Goal: Task Accomplishment & Management: Use online tool/utility

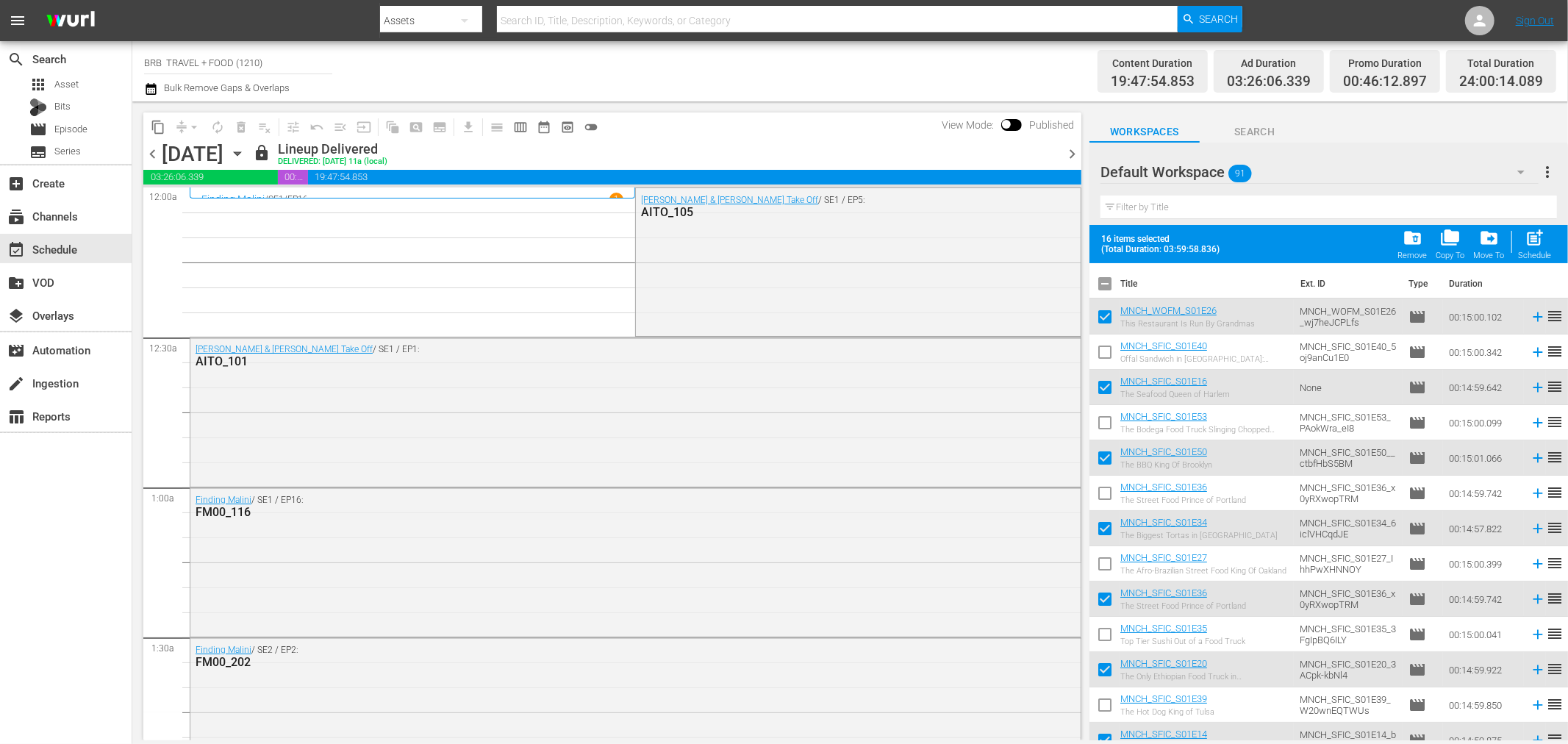
scroll to position [6077, 0]
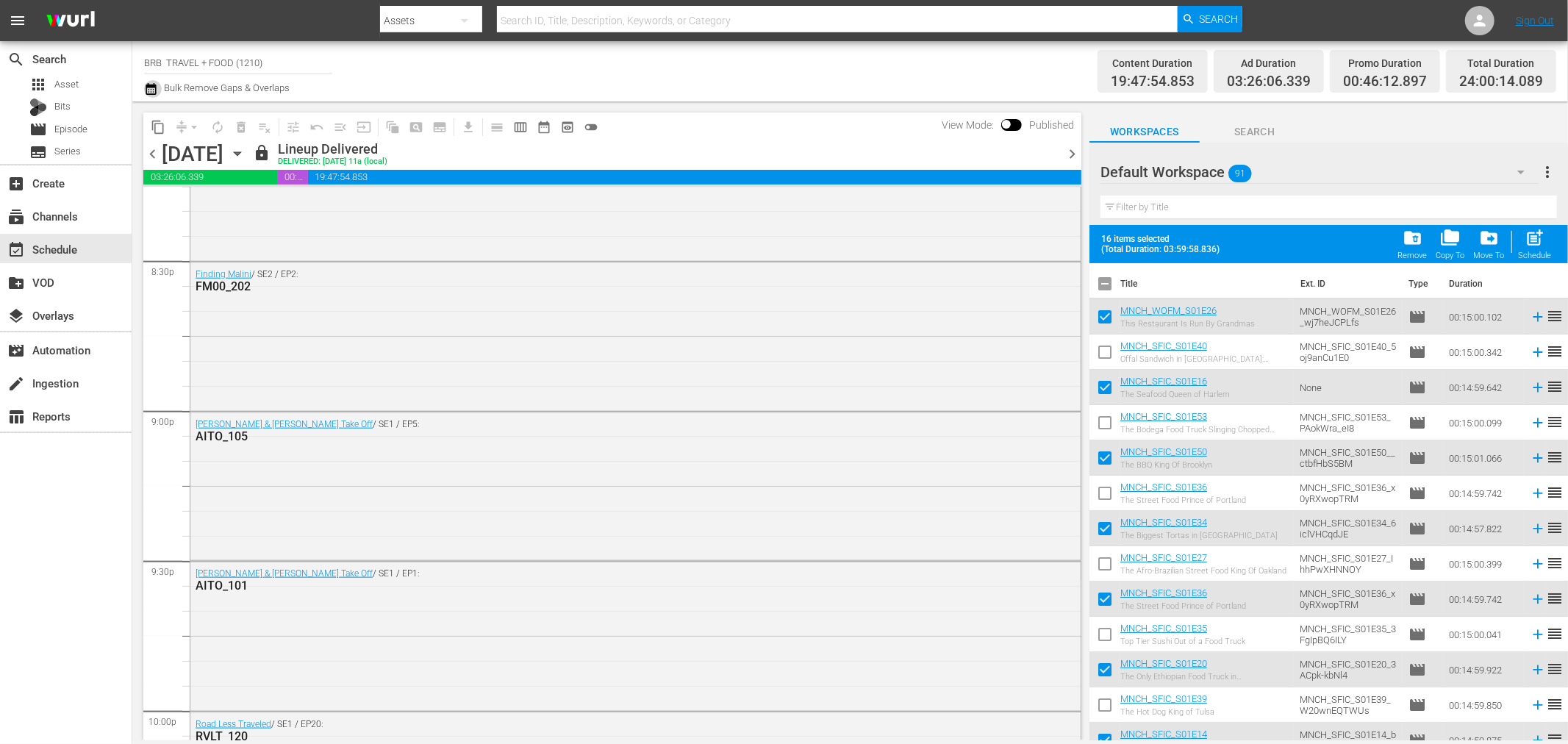
click at [148, 90] on icon "button" at bounding box center [152, 89] width 14 height 18
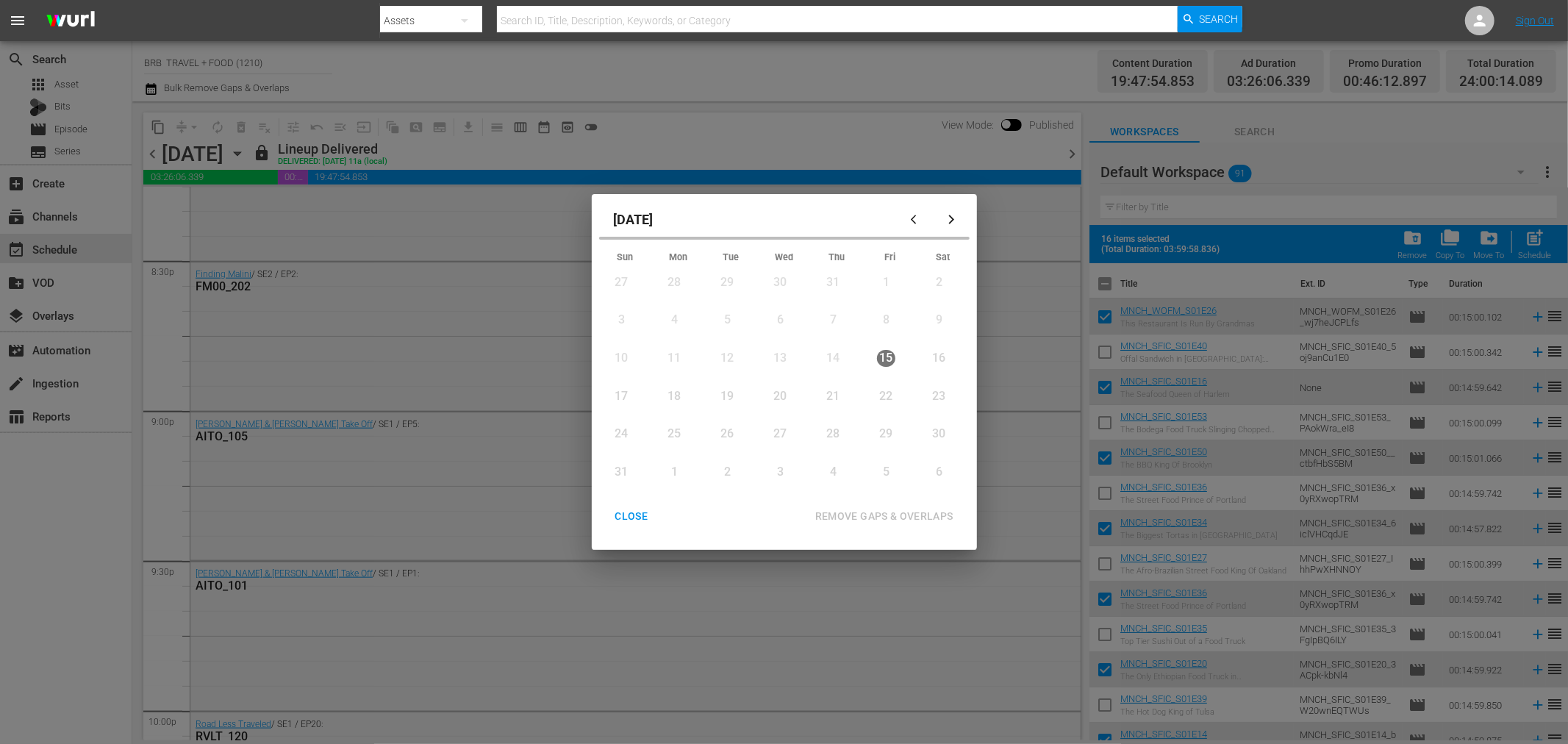
click at [931, 354] on div "16" at bounding box center [938, 358] width 18 height 17
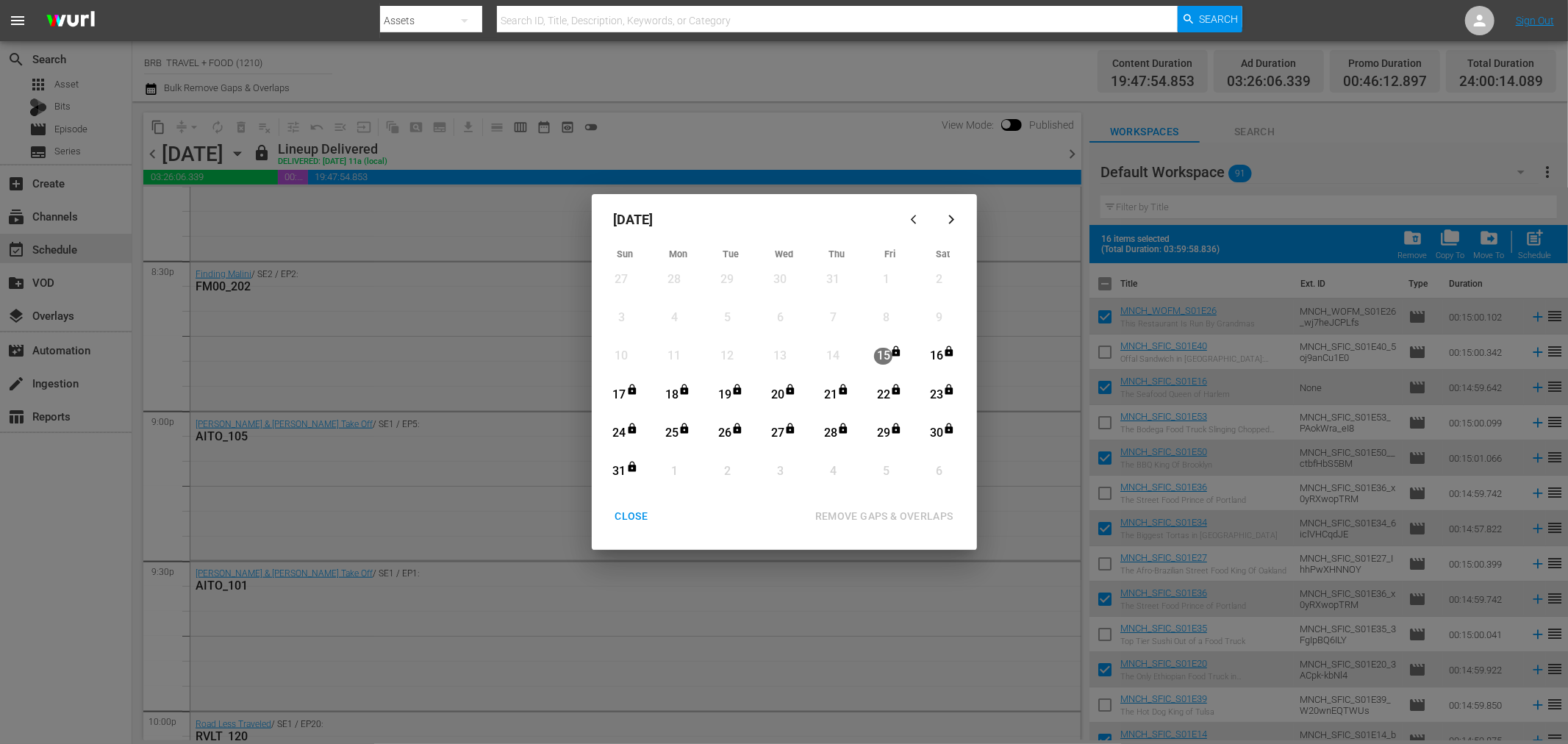
click at [938, 351] on div "16" at bounding box center [936, 356] width 18 height 17
click at [870, 517] on div "REMOVE GAPS & OVERLAPS" at bounding box center [884, 516] width 162 height 18
click at [618, 516] on div "CLOSE" at bounding box center [631, 516] width 57 height 18
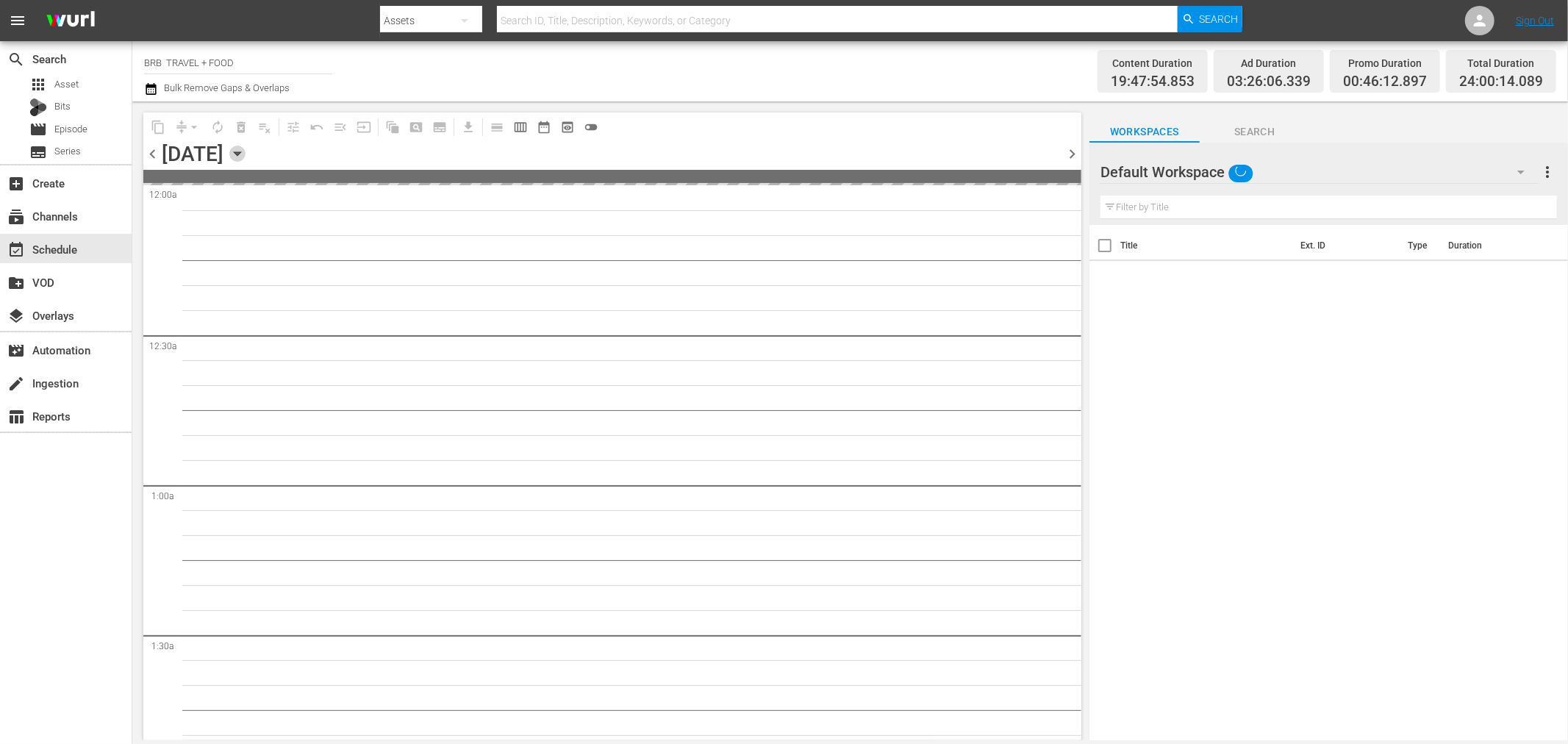
click at [240, 153] on icon "button" at bounding box center [237, 154] width 6 height 4
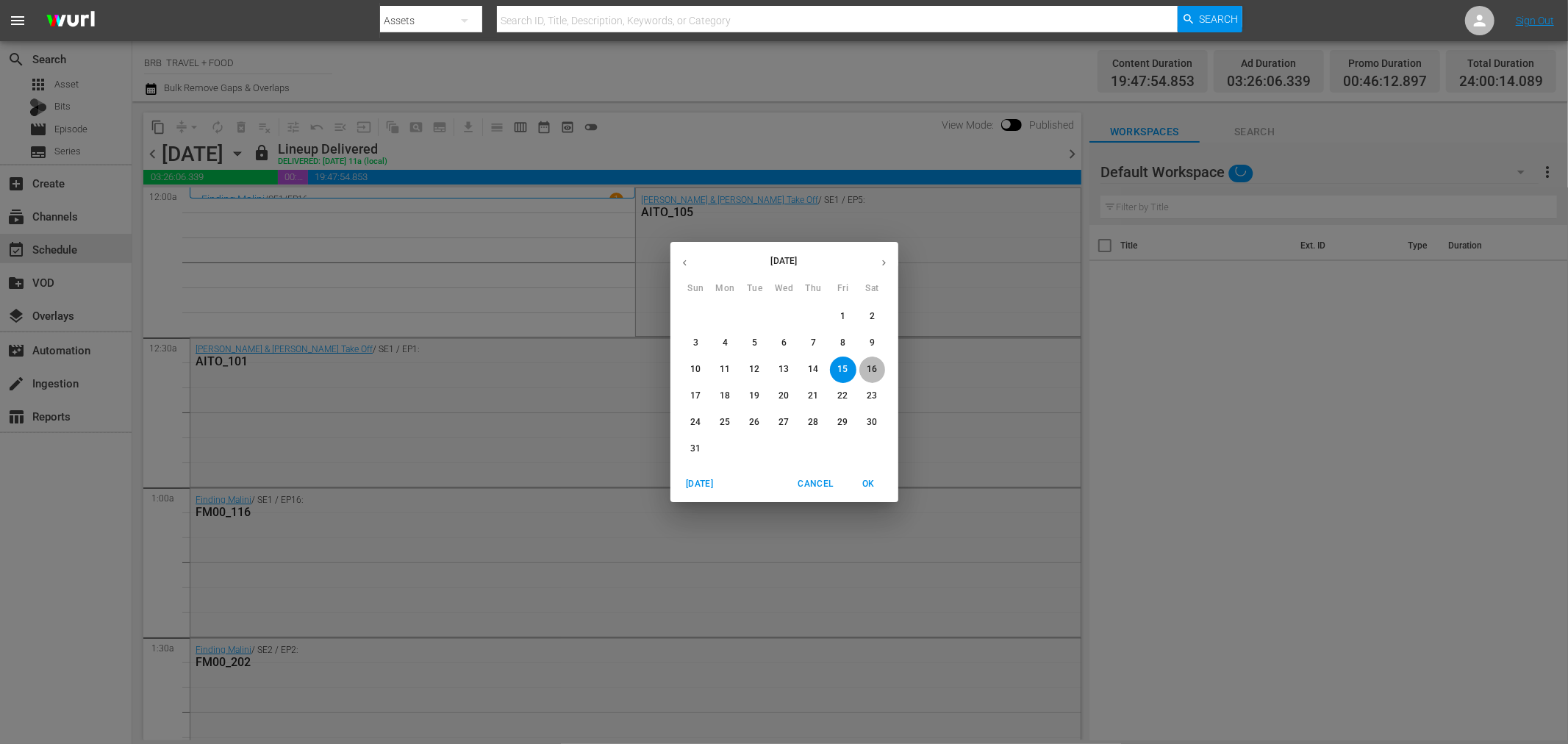
click at [871, 366] on p "16" at bounding box center [871, 370] width 10 height 13
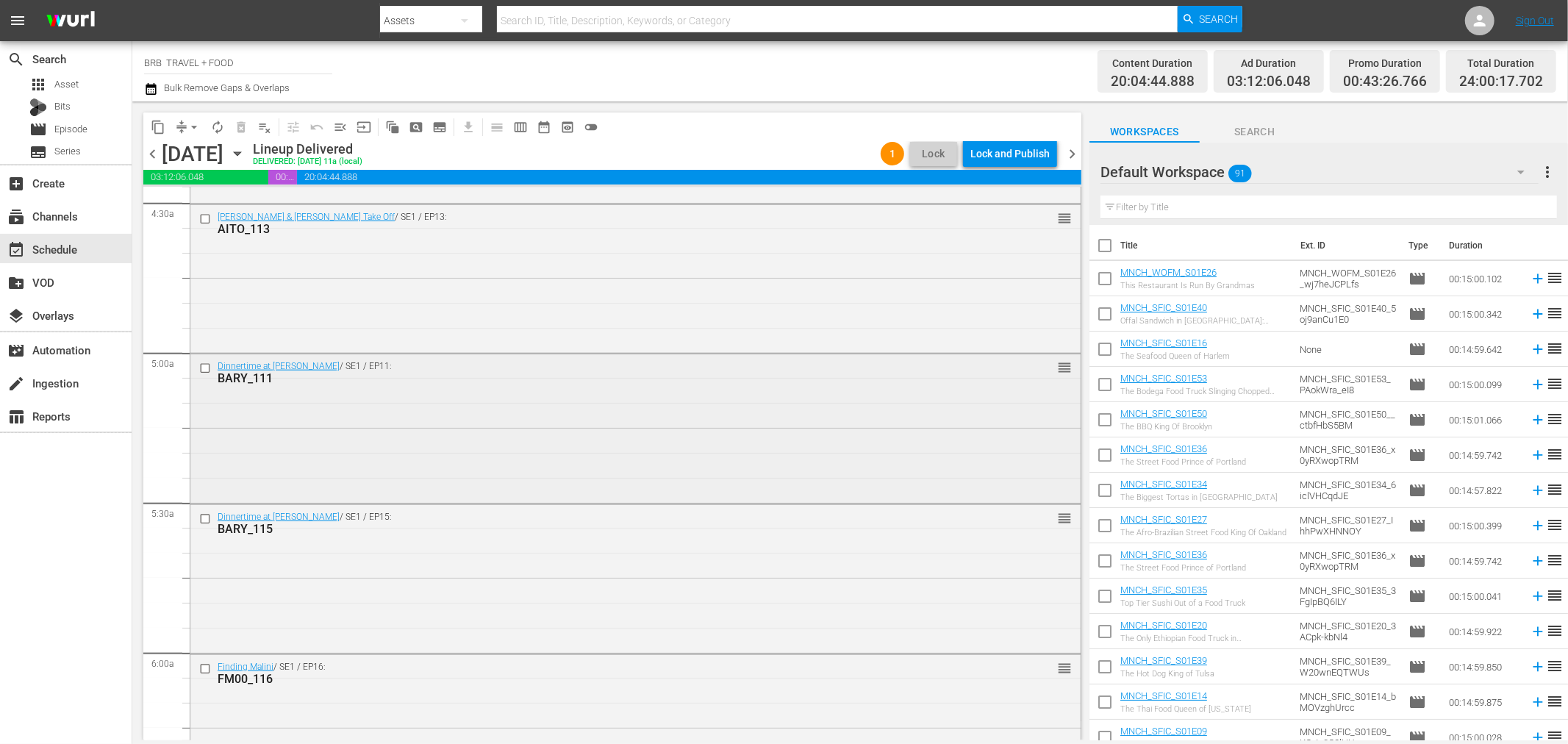
scroll to position [1307, 0]
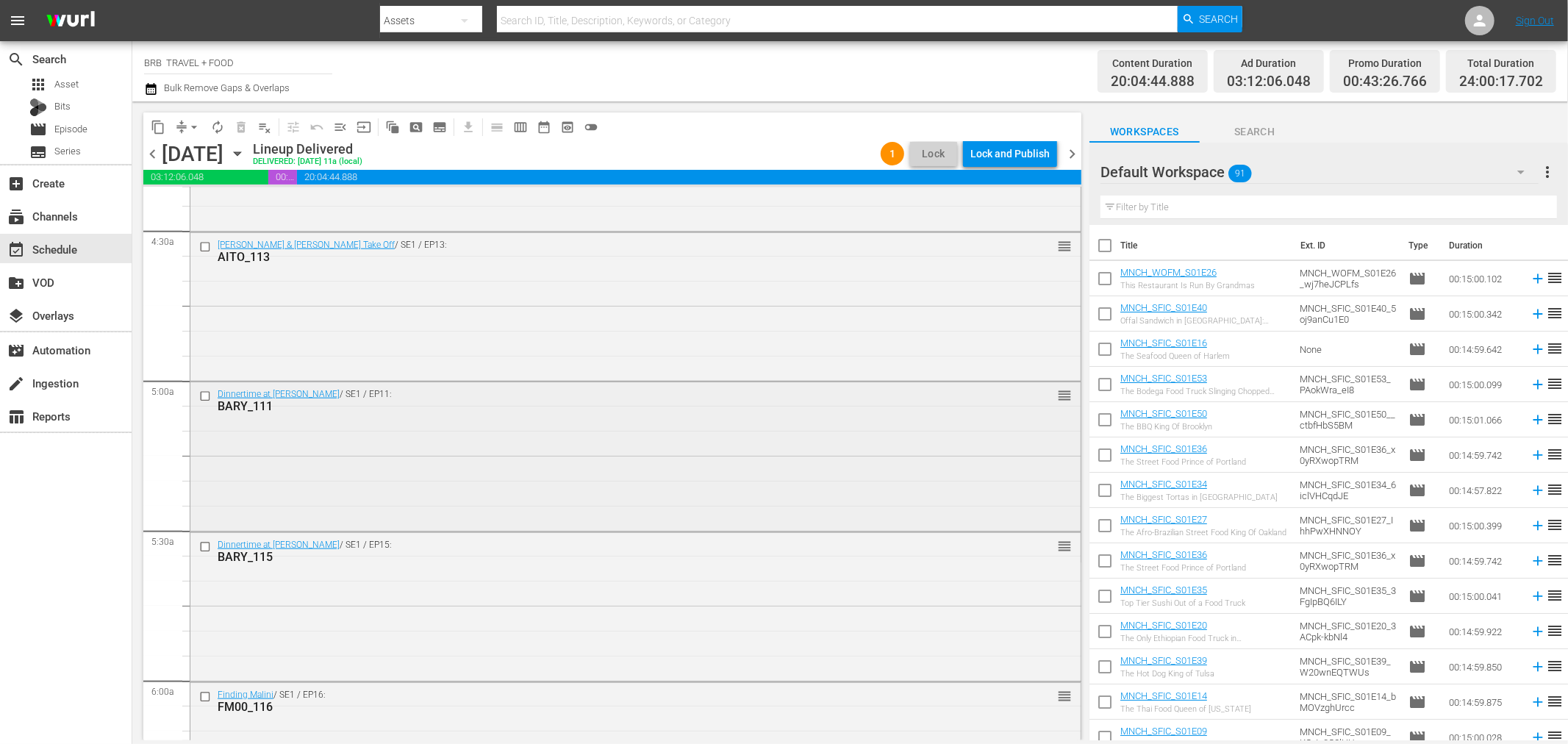
click at [322, 472] on div "Dinnertime at [PERSON_NAME] / SE1 / EP11: BARY_111 reorder" at bounding box center [636, 455] width 891 height 145
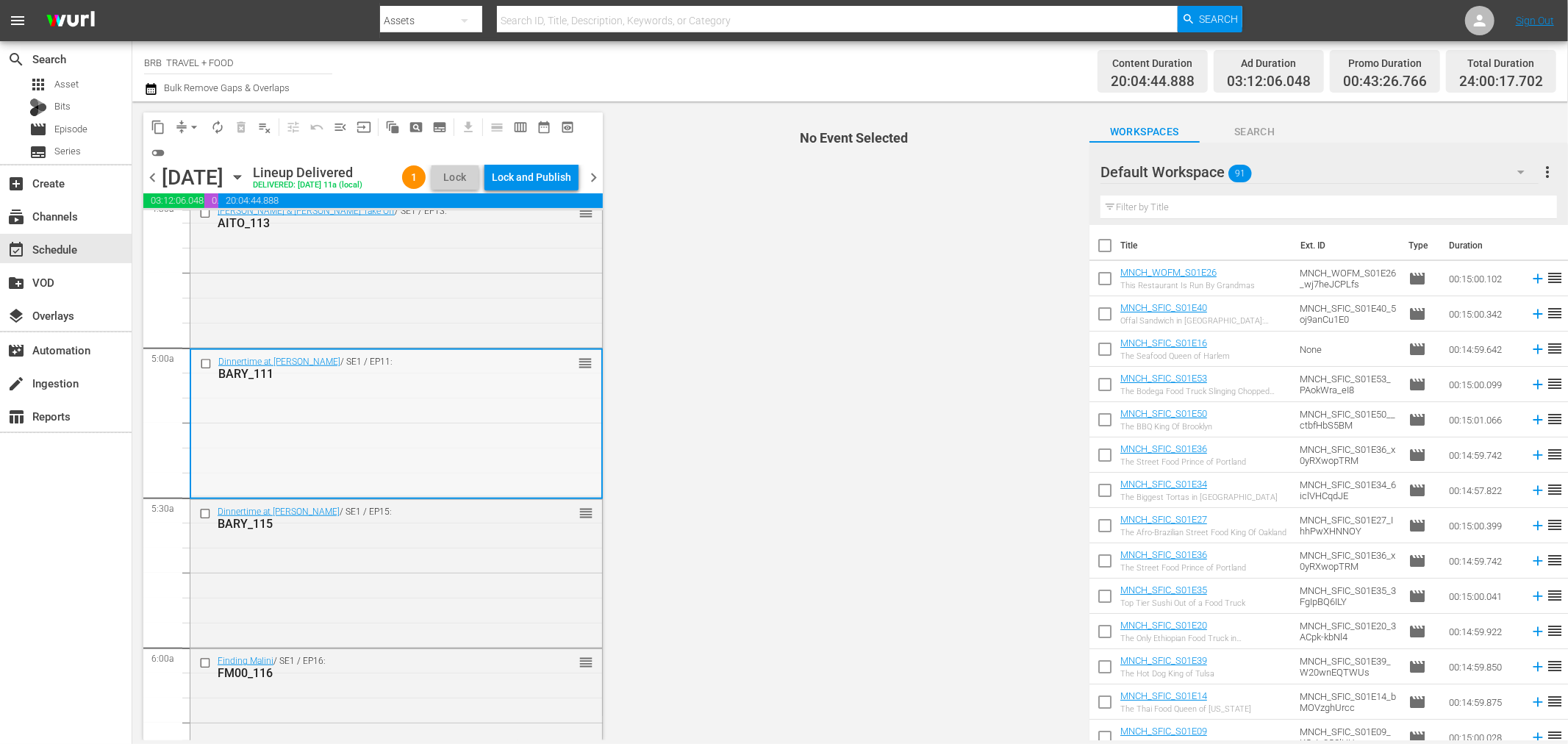
scroll to position [1388, 0]
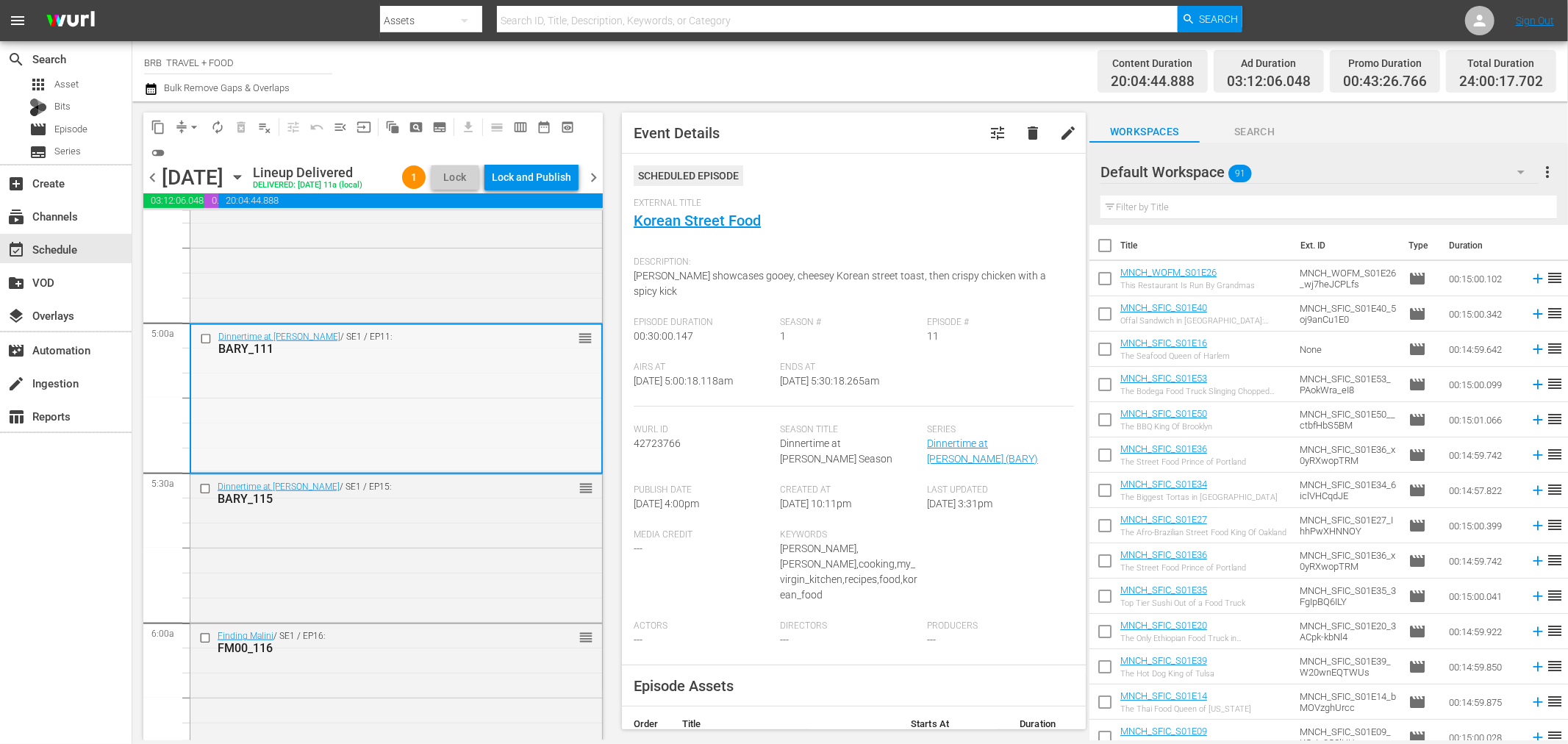
click at [416, 413] on div "Dinnertime at [PERSON_NAME] / SE1 / EP11: BARY_111 reorder" at bounding box center [397, 398] width 410 height 145
click at [201, 339] on input "checkbox" at bounding box center [207, 339] width 15 height 13
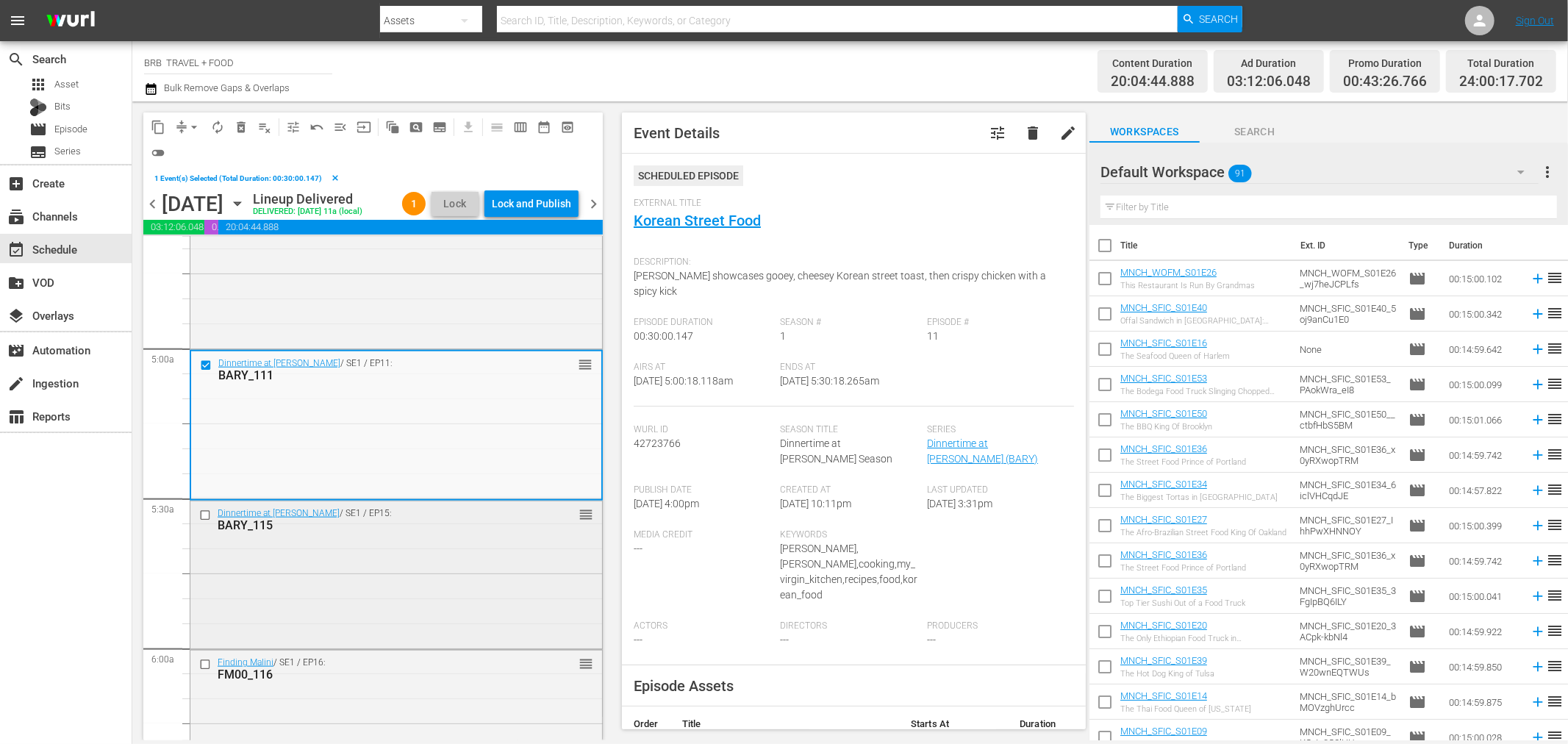
click at [203, 512] on input "checkbox" at bounding box center [207, 515] width 15 height 13
click at [202, 666] on input "checkbox" at bounding box center [207, 665] width 15 height 13
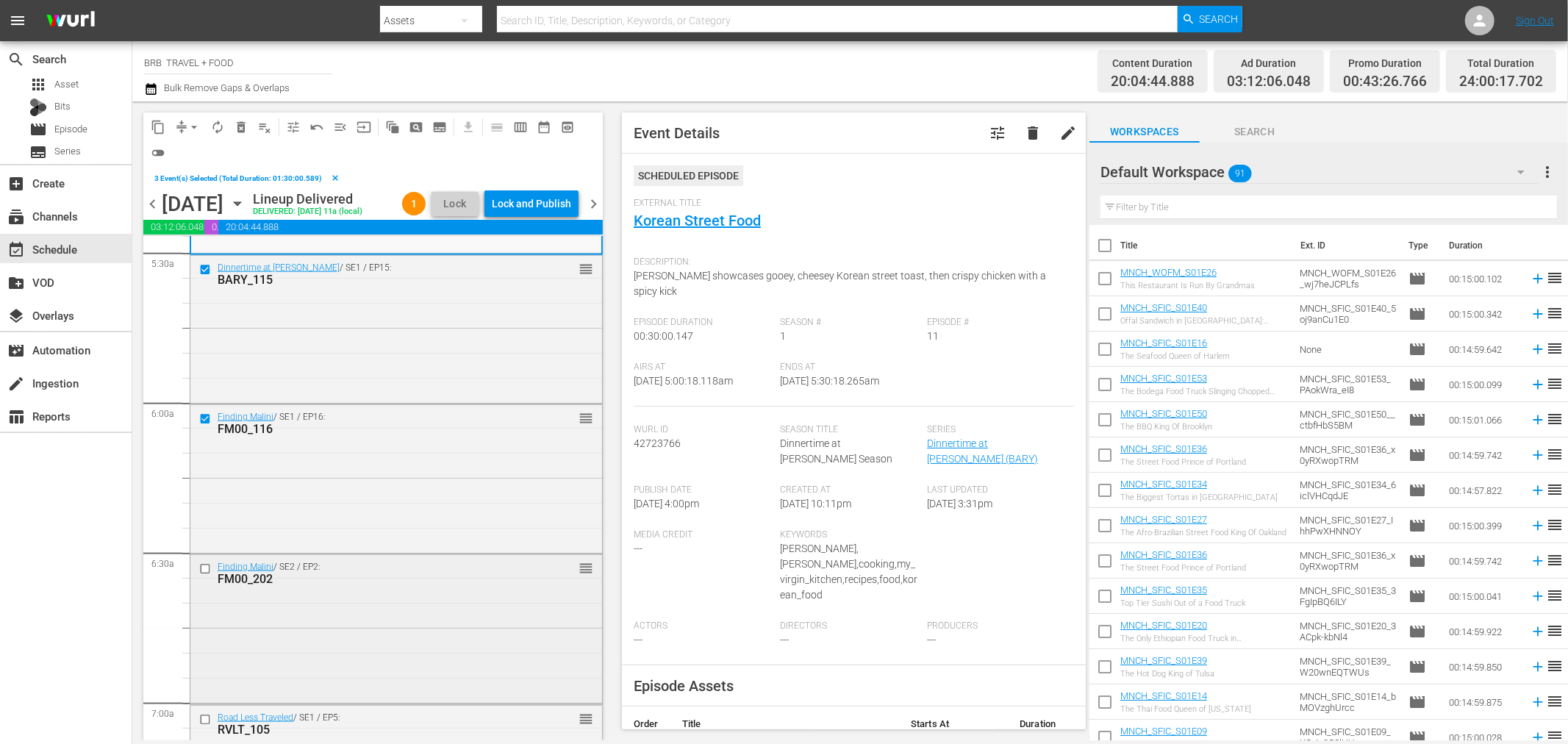
scroll to position [1797, 0]
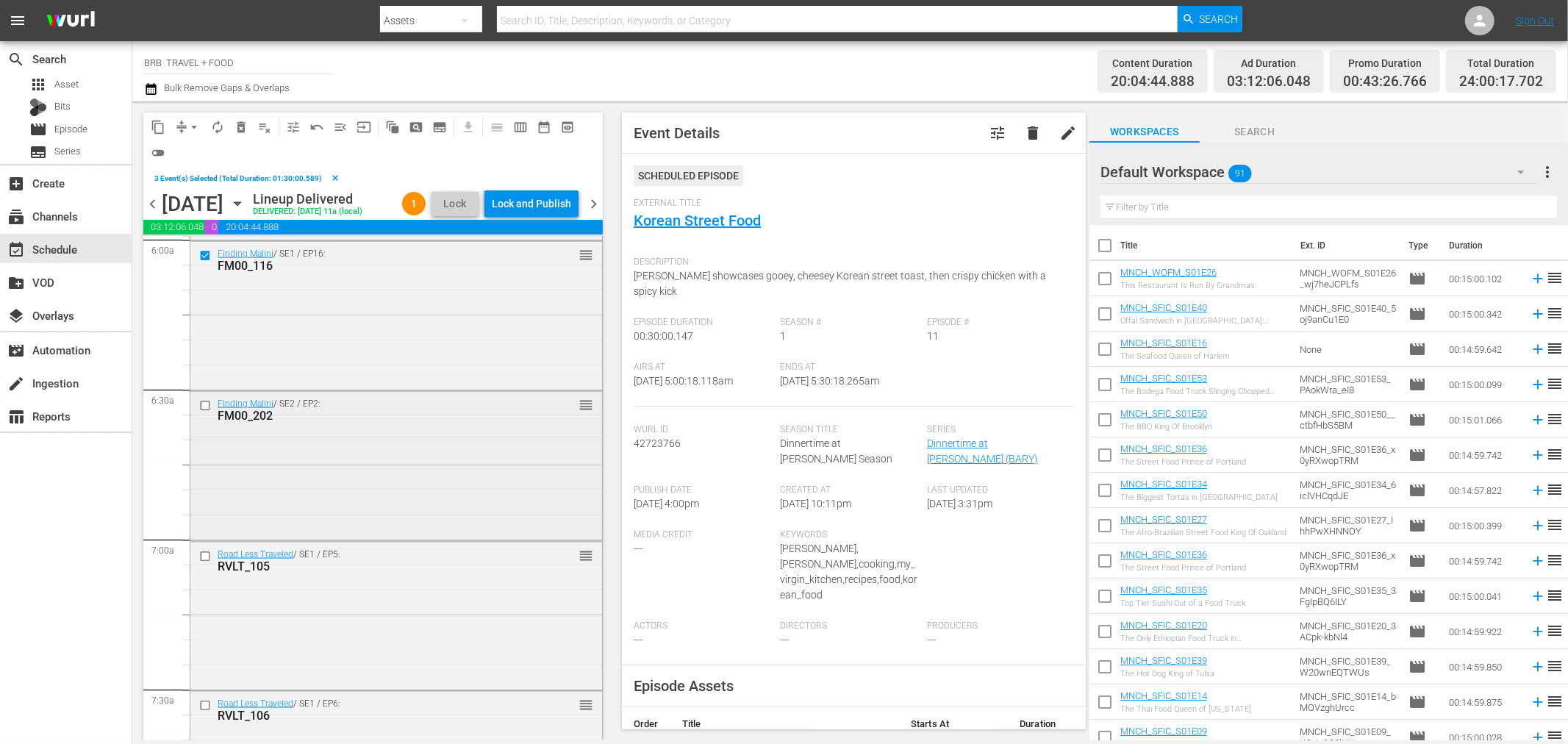
click at [203, 403] on input "checkbox" at bounding box center [207, 406] width 15 height 13
click at [207, 556] on input "checkbox" at bounding box center [207, 556] width 15 height 13
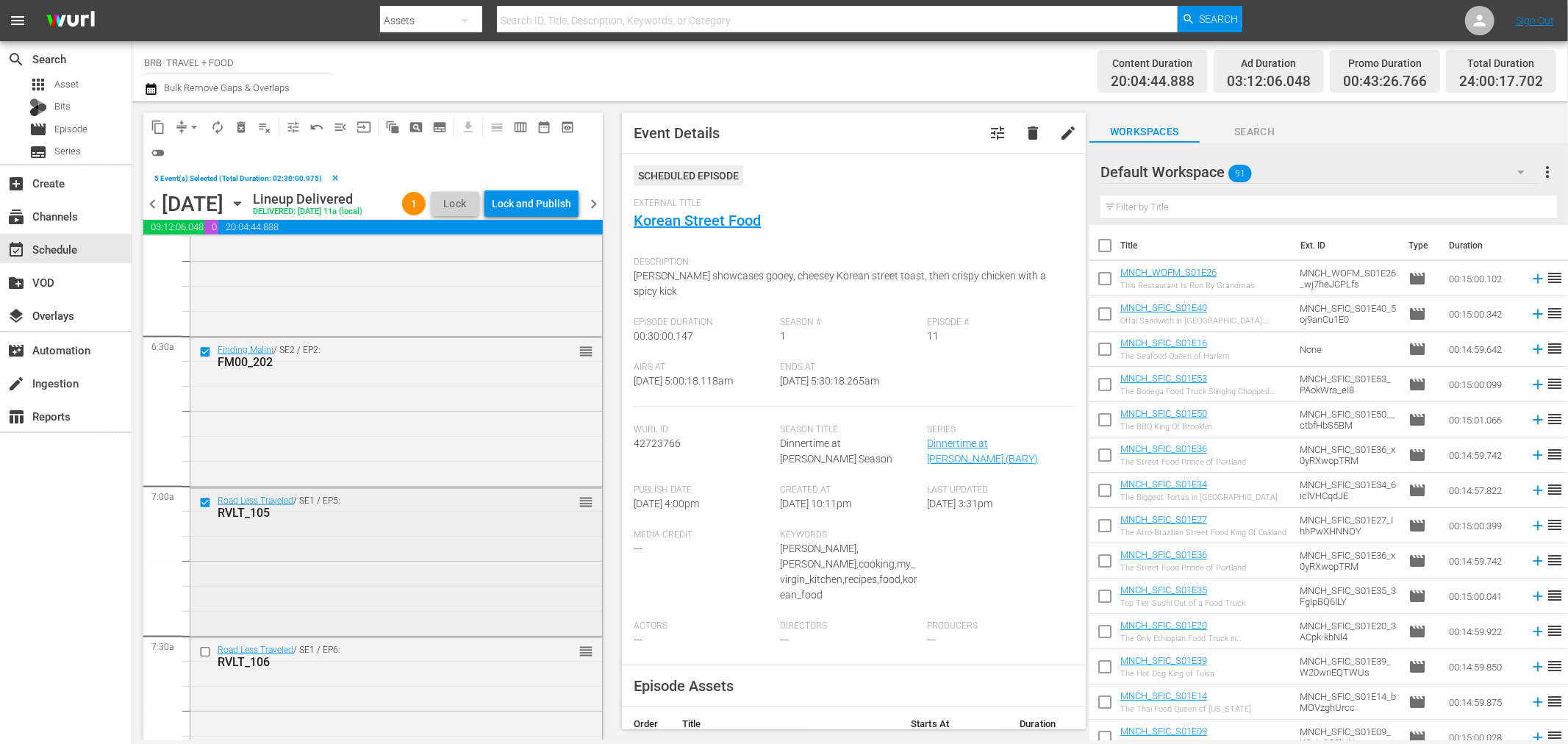
scroll to position [1961, 0]
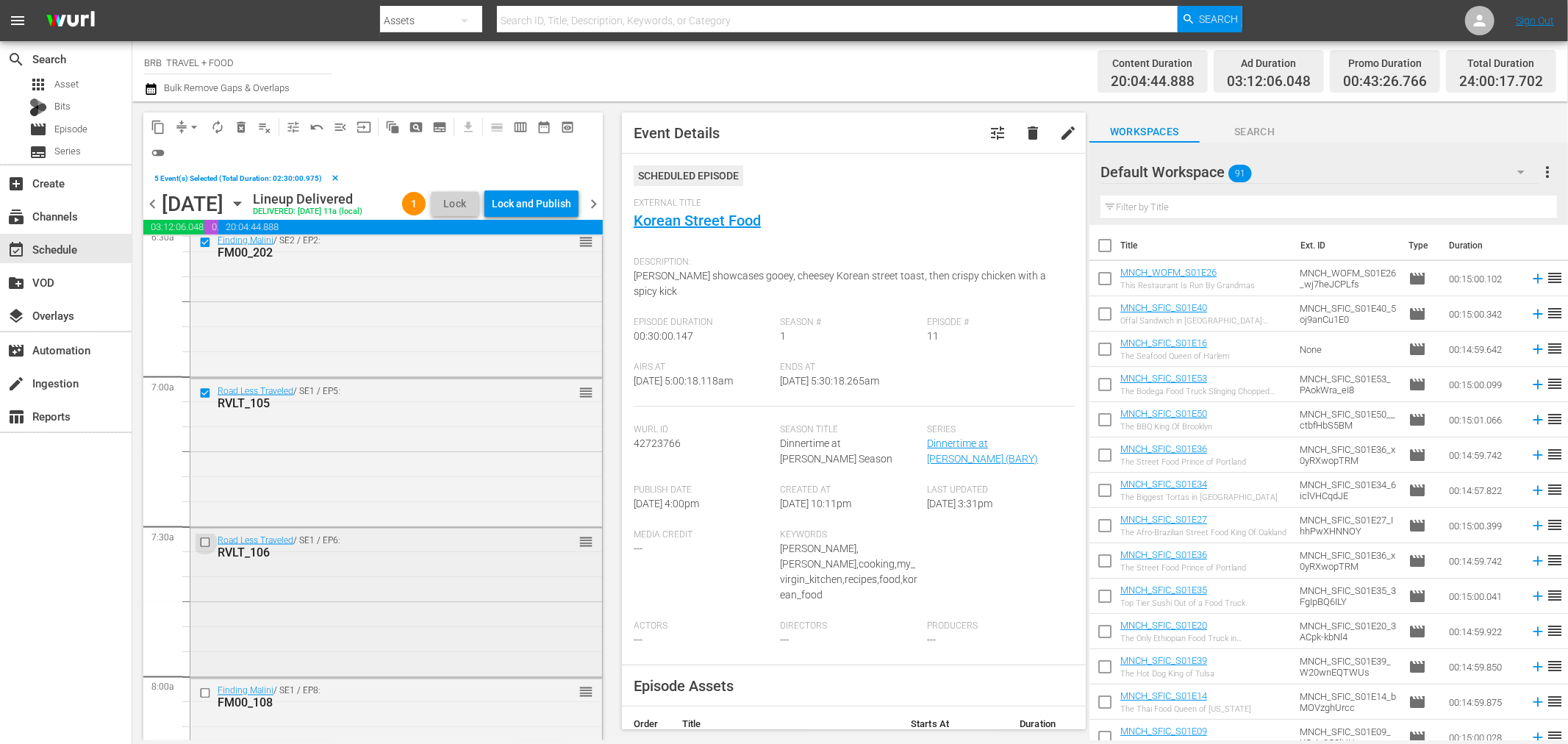
click at [204, 544] on input "checkbox" at bounding box center [207, 543] width 15 height 13
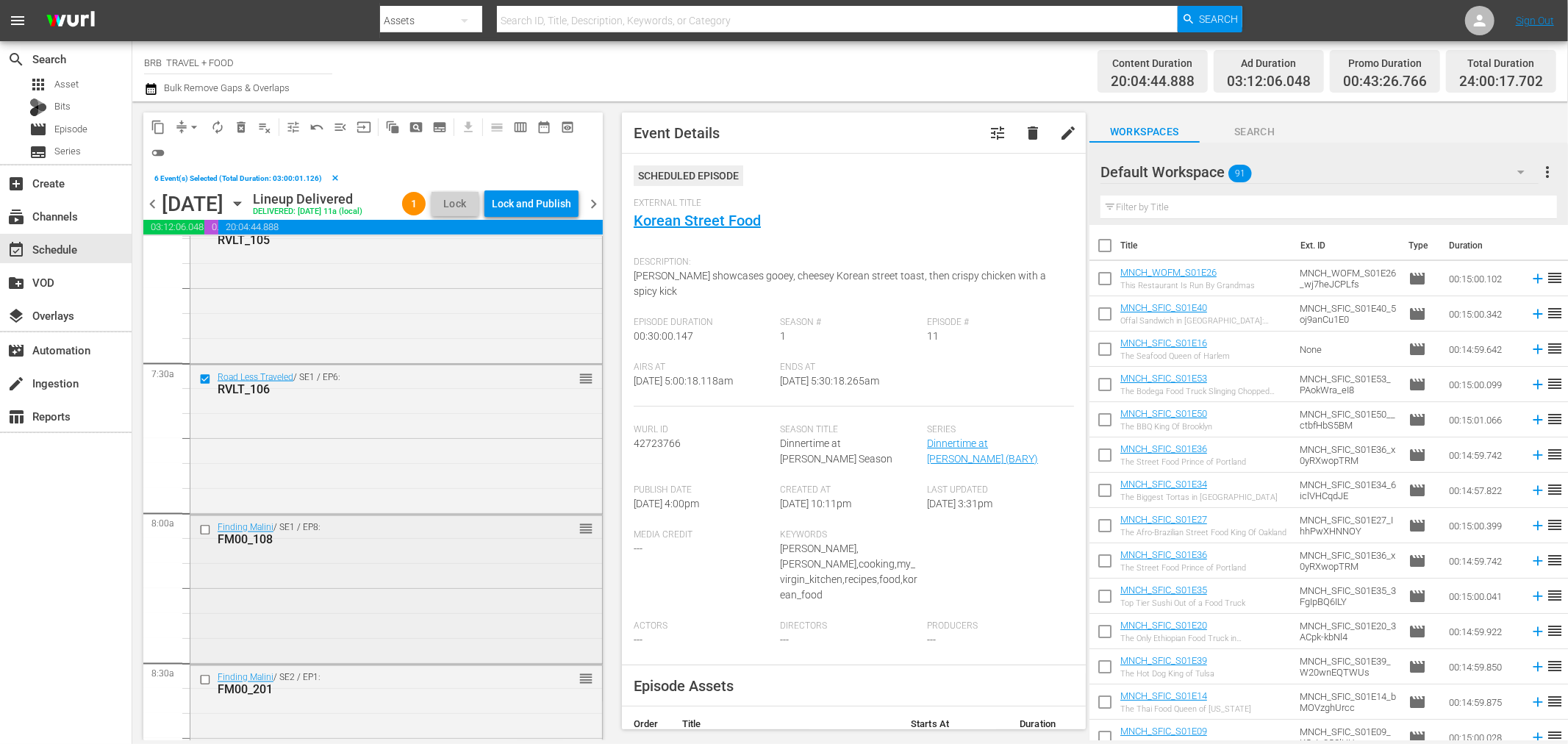
click at [204, 529] on input "checkbox" at bounding box center [207, 531] width 15 height 13
click at [203, 682] on input "checkbox" at bounding box center [207, 680] width 15 height 13
click at [239, 126] on span "delete_forever_outlined" at bounding box center [241, 127] width 14 height 14
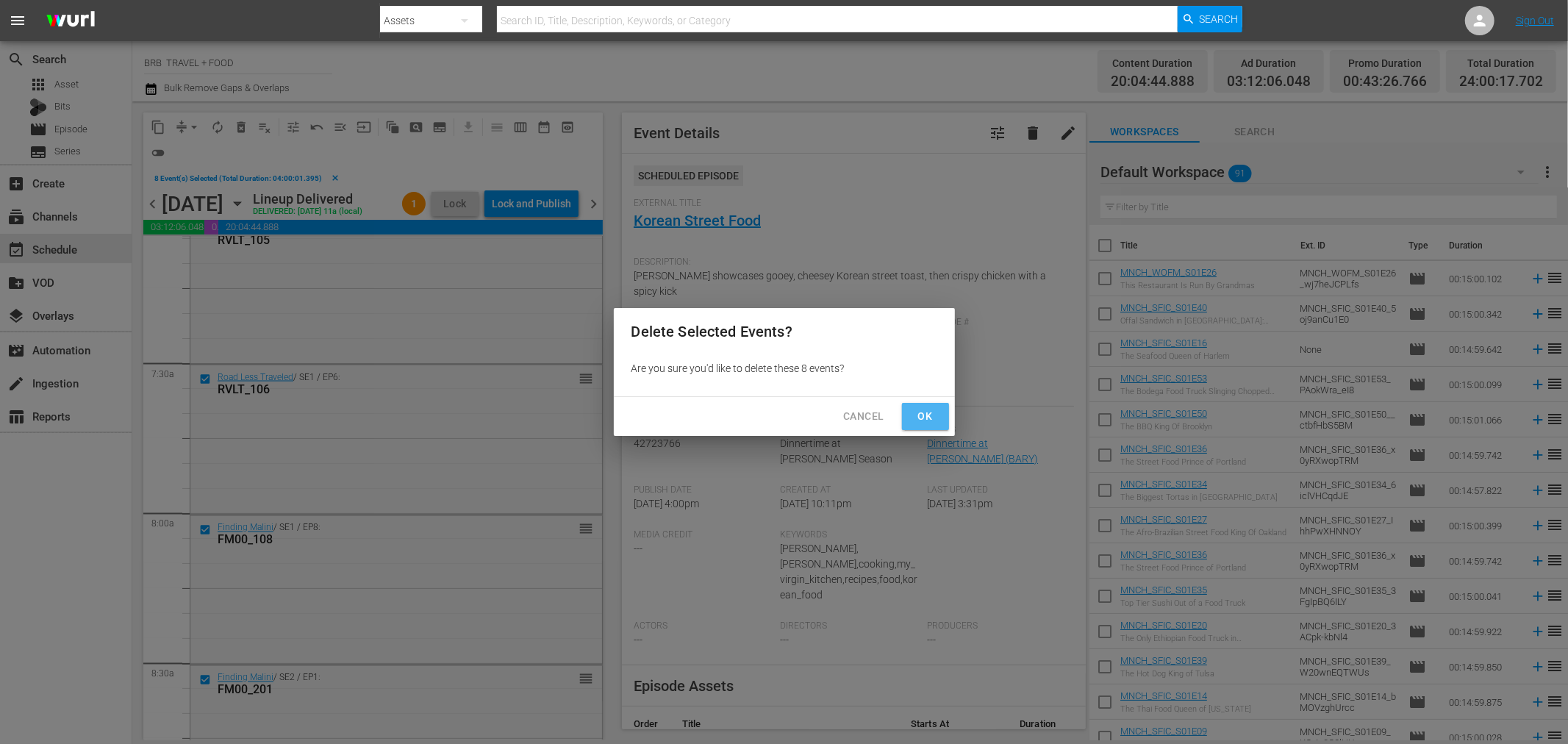
click at [910, 413] on button "Ok" at bounding box center [925, 417] width 47 height 27
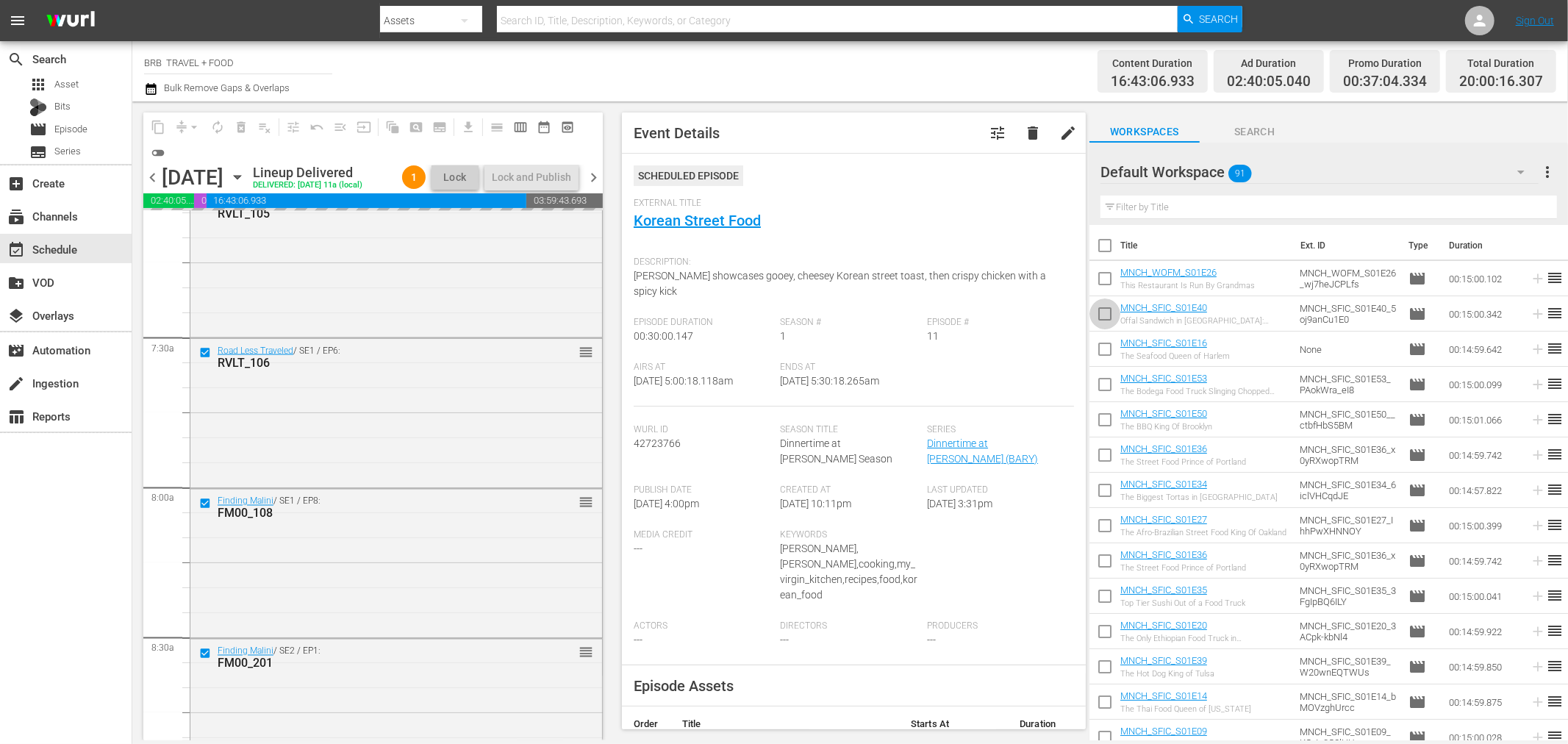
click at [1108, 313] on input "checkbox" at bounding box center [1104, 317] width 31 height 31
checkbox input "true"
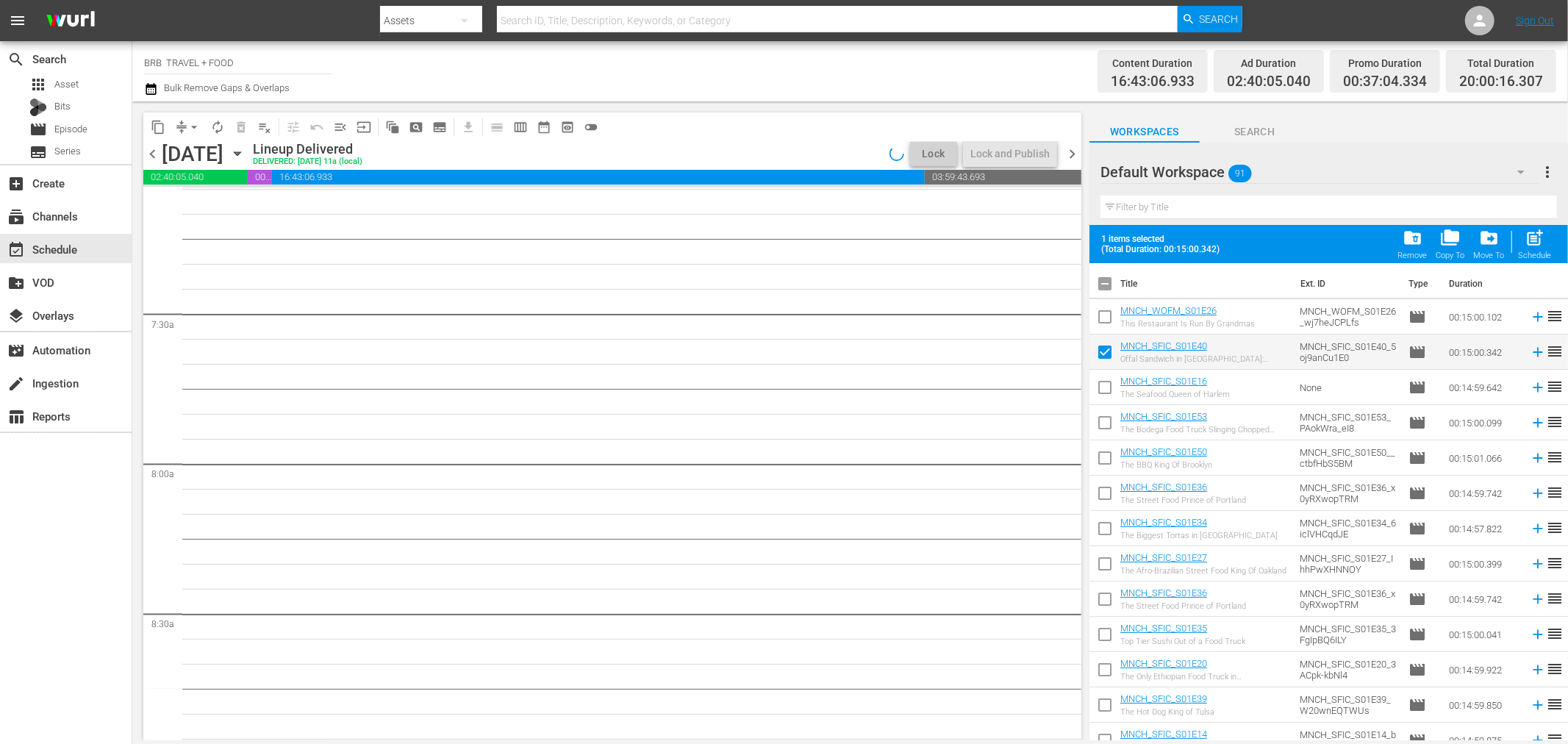
click at [1108, 424] on input "checkbox" at bounding box center [1104, 425] width 31 height 31
checkbox input "true"
click at [1106, 490] on input "checkbox" at bounding box center [1104, 496] width 31 height 31
checkbox input "true"
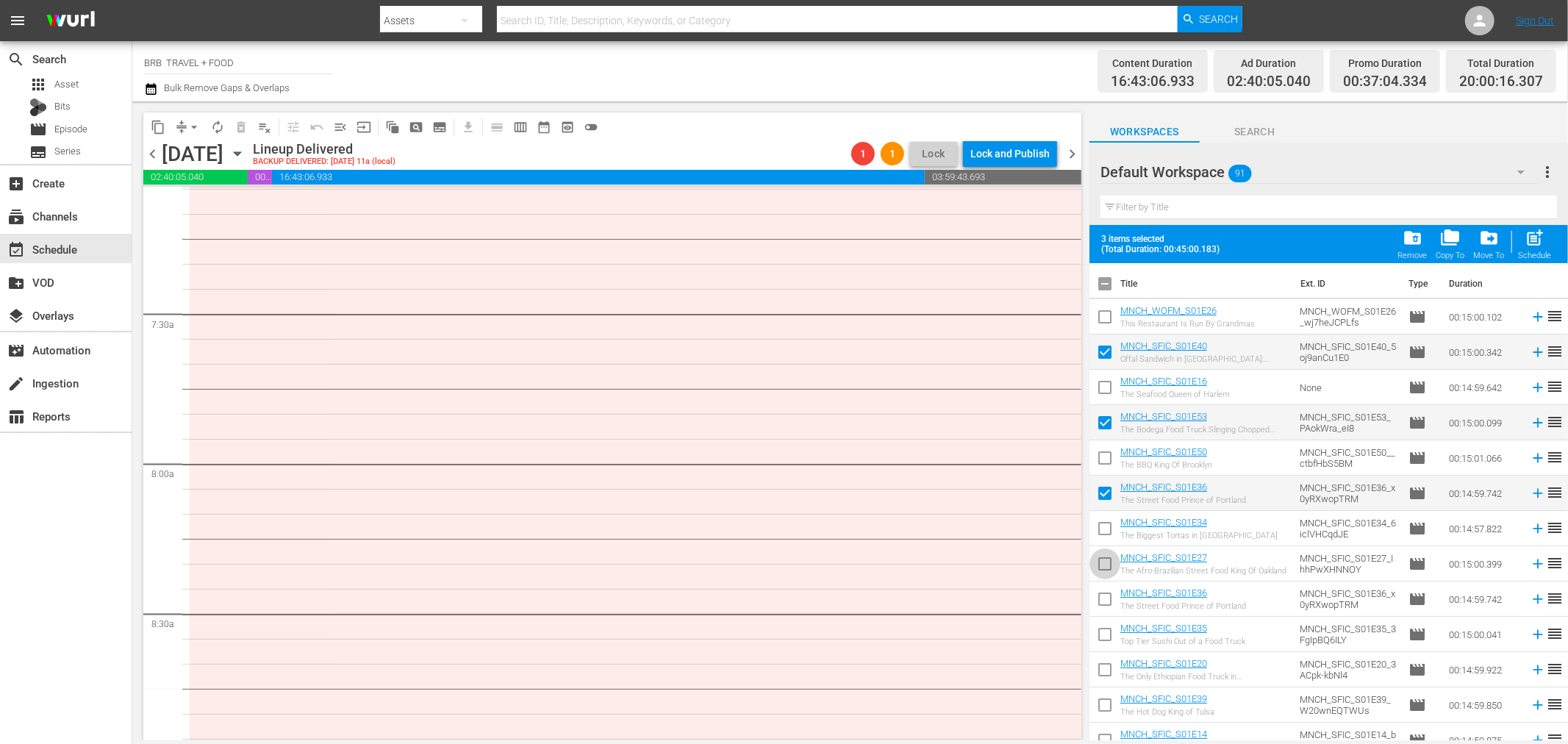
click at [1104, 566] on input "checkbox" at bounding box center [1104, 567] width 31 height 31
checkbox input "true"
click at [1105, 640] on input "checkbox" at bounding box center [1104, 637] width 31 height 31
checkbox input "true"
click at [1103, 695] on input "checkbox" at bounding box center [1104, 708] width 31 height 31
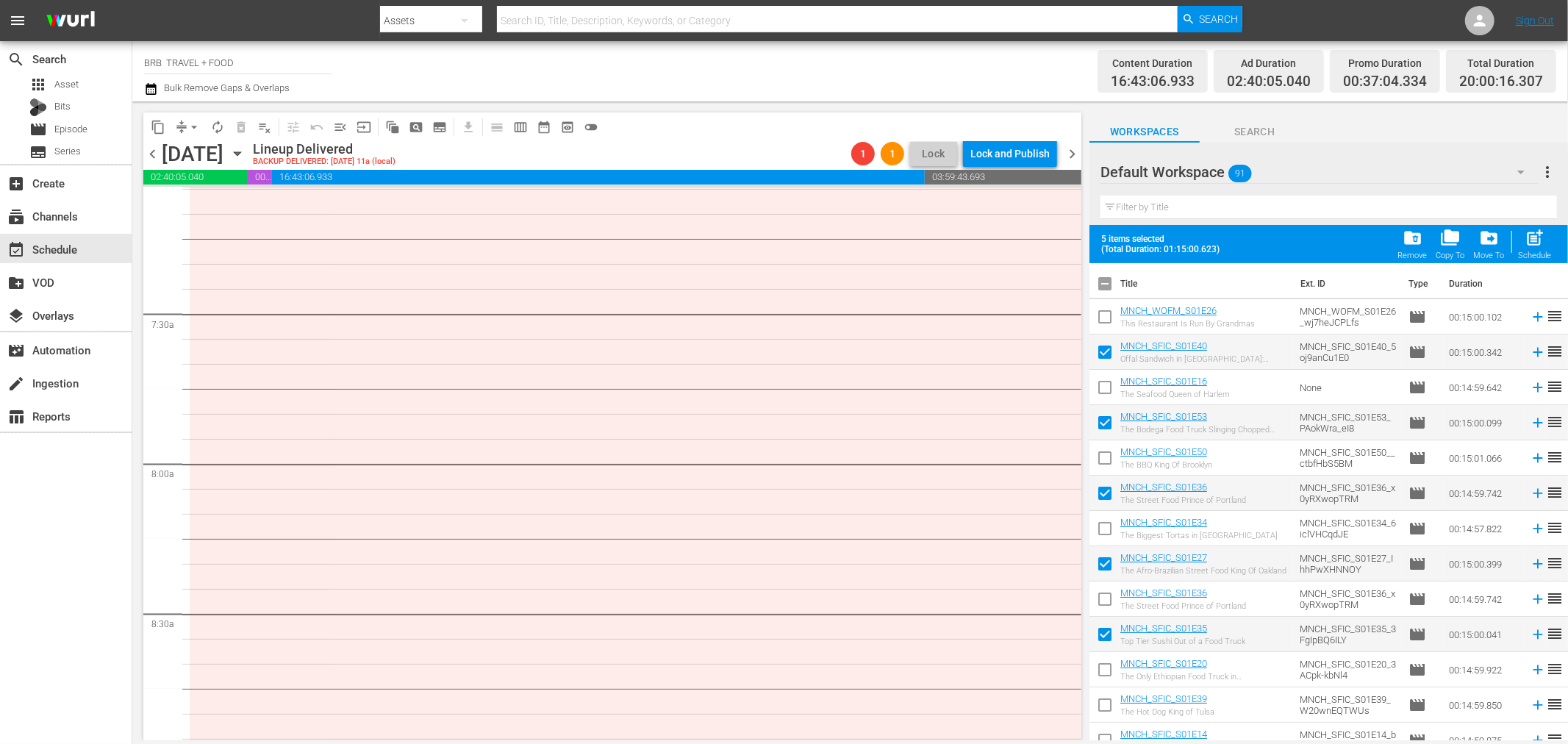
checkbox input "true"
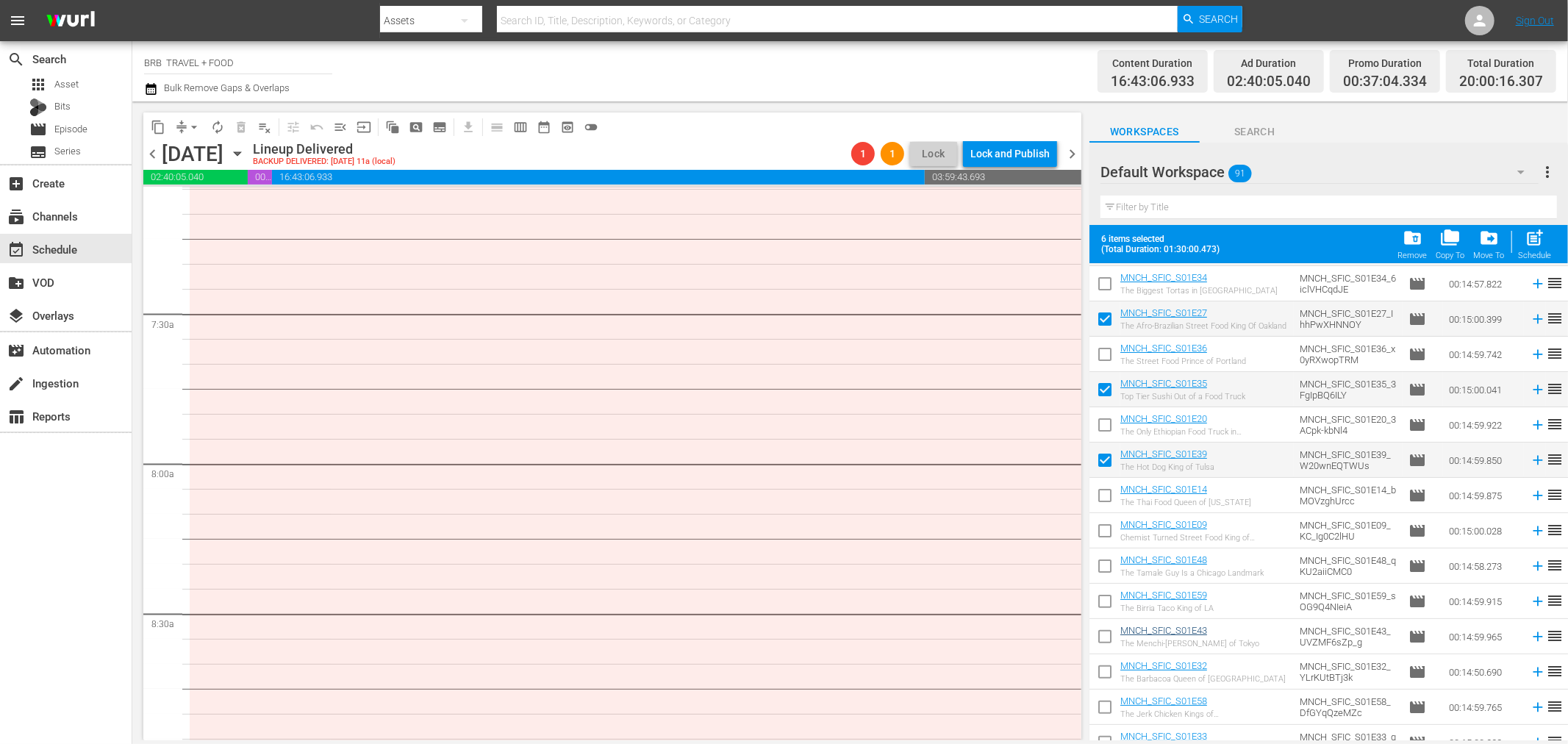
scroll to position [408, 0]
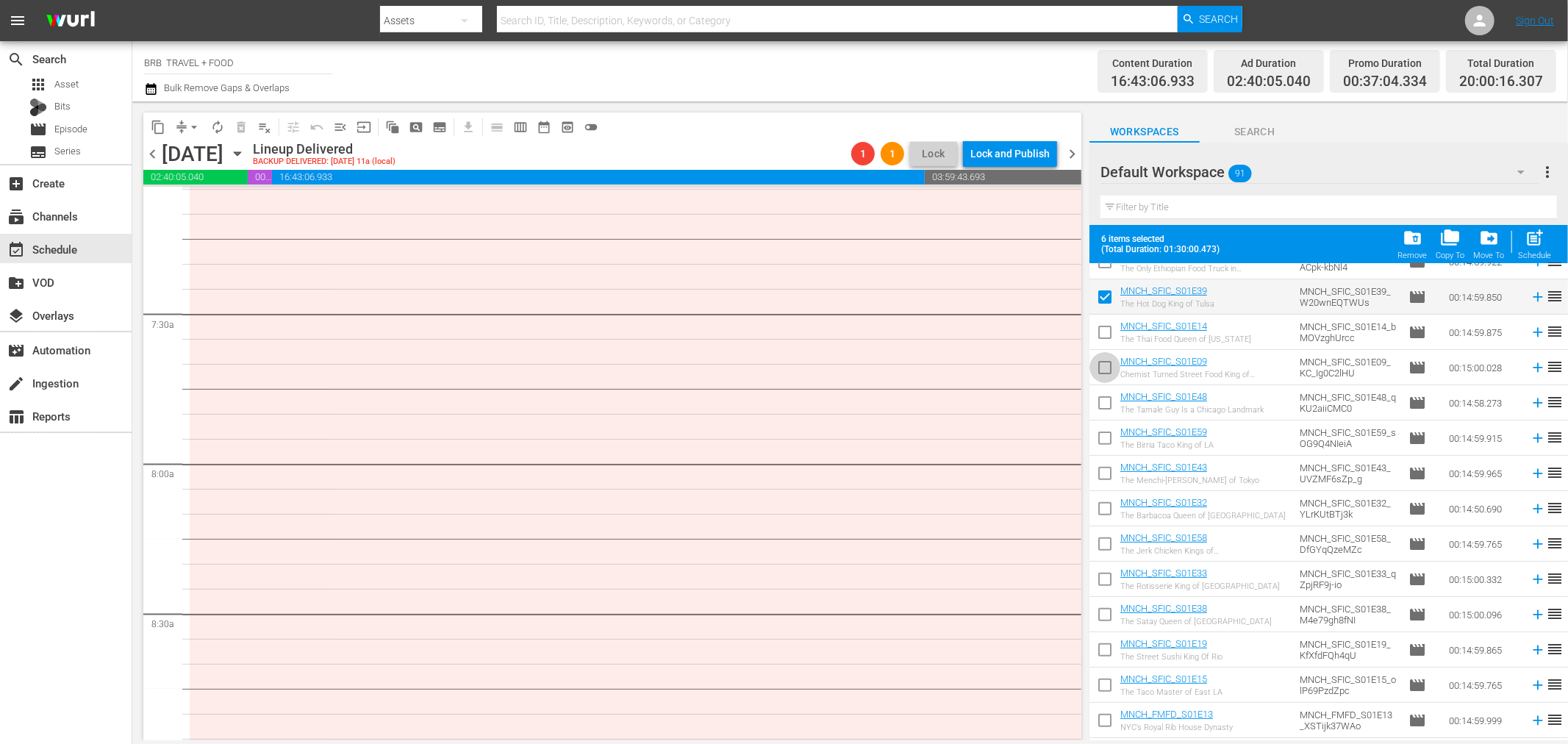
click at [1108, 369] on input "checkbox" at bounding box center [1104, 370] width 31 height 31
checkbox input "true"
click at [1110, 441] on input "checkbox" at bounding box center [1104, 441] width 31 height 31
checkbox input "true"
click at [1108, 513] on input "checkbox" at bounding box center [1104, 512] width 31 height 31
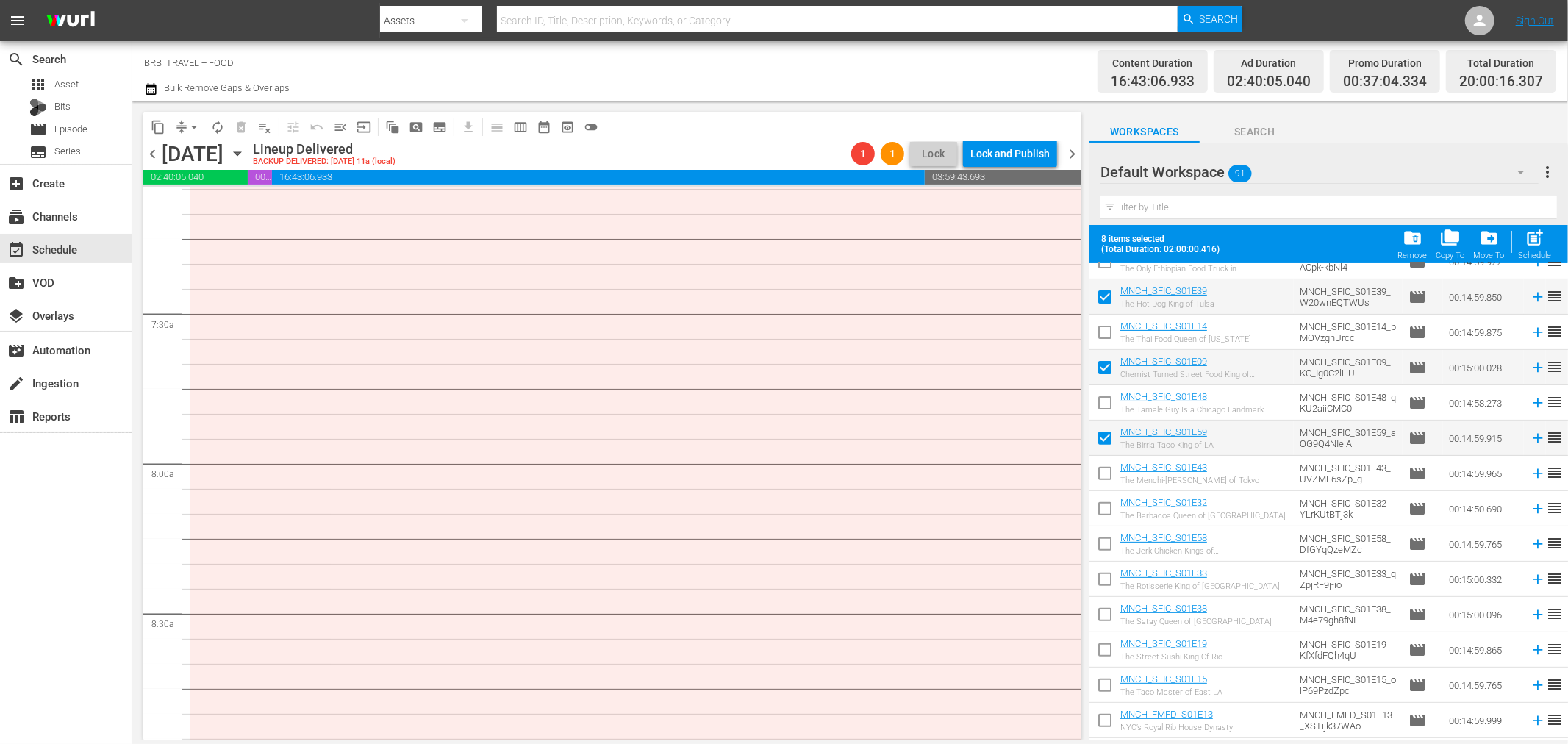
checkbox input "true"
click at [1108, 580] on input "checkbox" at bounding box center [1104, 582] width 31 height 31
checkbox input "true"
click at [1105, 651] on input "checkbox" at bounding box center [1104, 653] width 31 height 31
checkbox input "true"
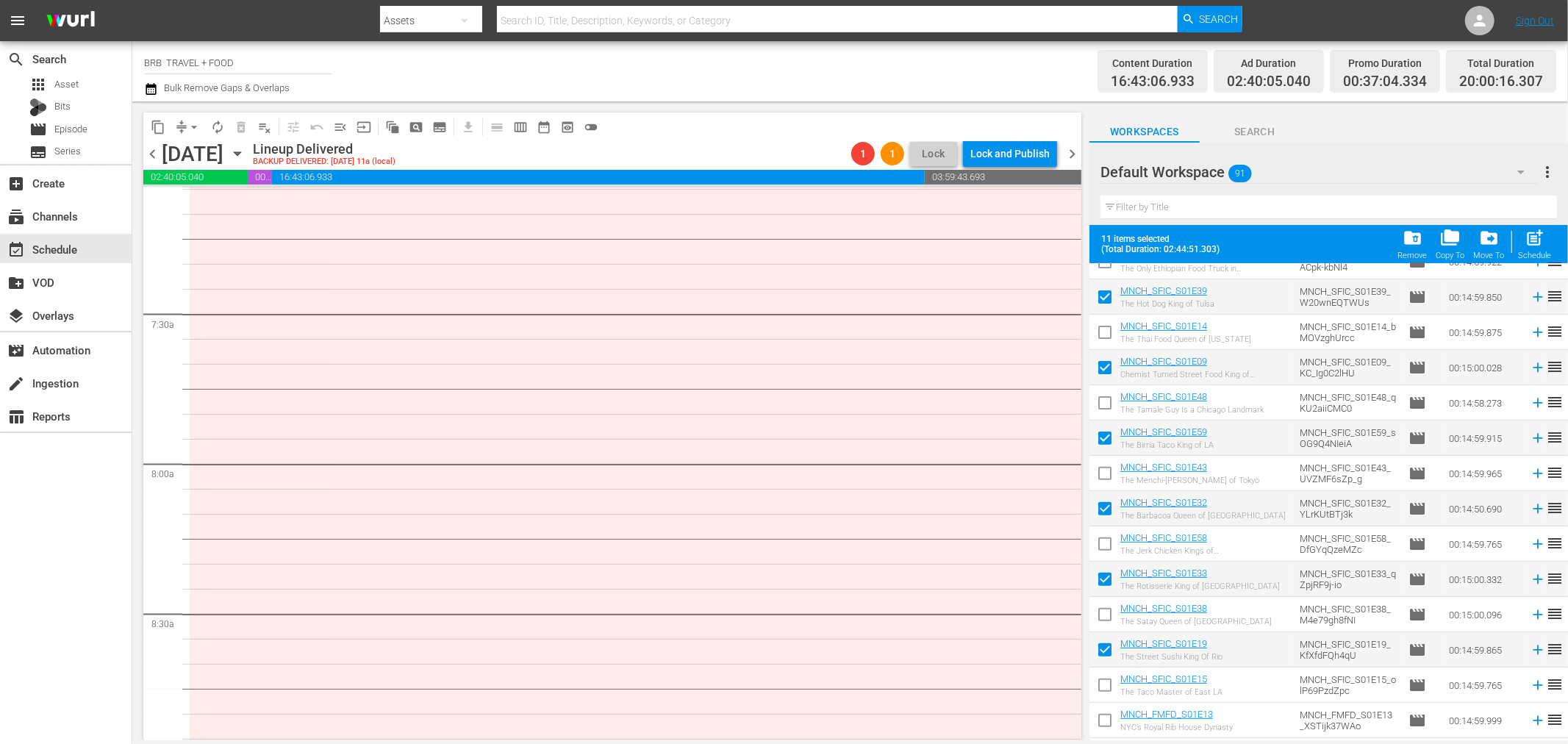
click at [1103, 722] on input "checkbox" at bounding box center [1104, 723] width 31 height 31
checkbox input "true"
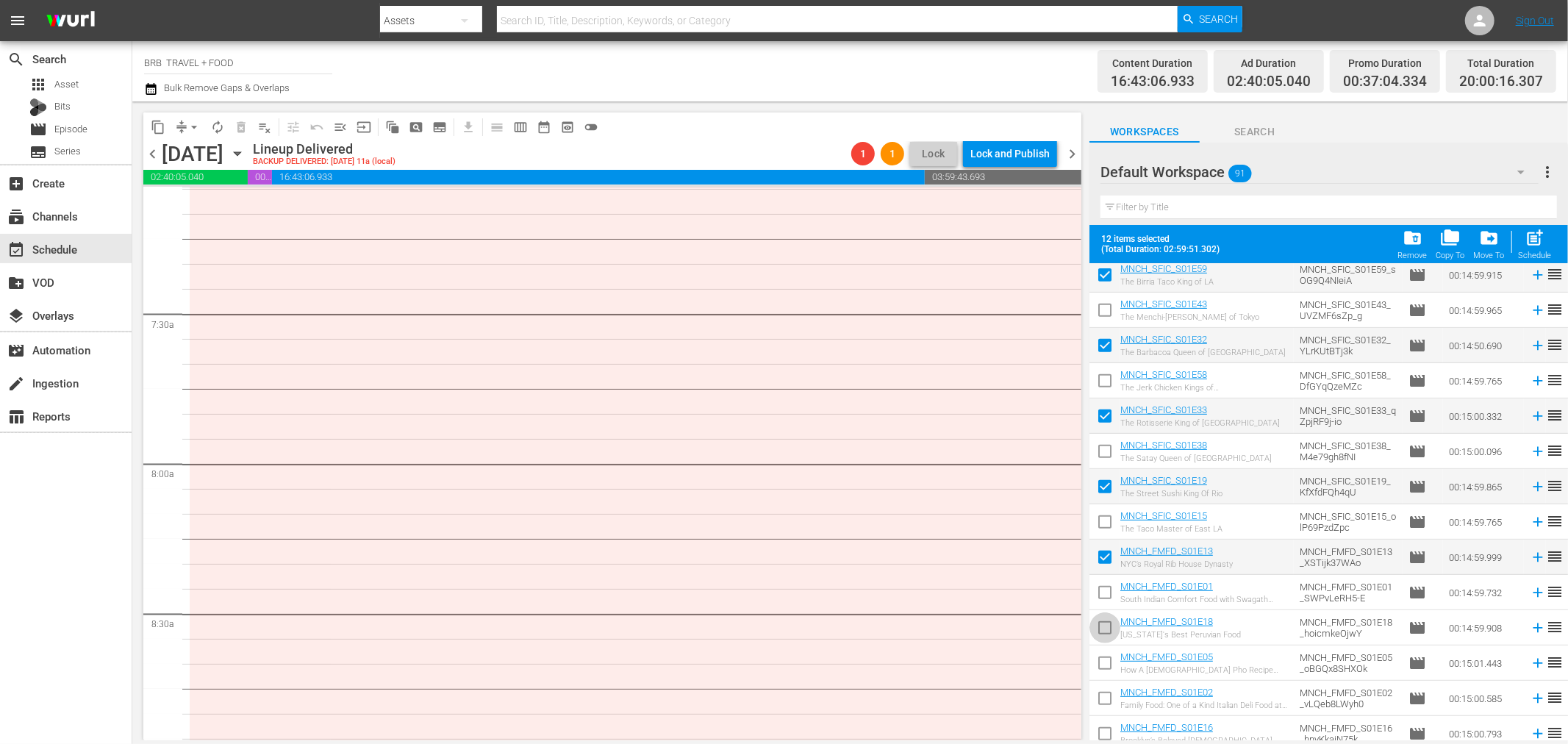
click at [1104, 631] on input "checkbox" at bounding box center [1104, 631] width 31 height 31
checkbox input "true"
drag, startPoint x: 1105, startPoint y: 702, endPoint x: 1185, endPoint y: 655, distance: 92.8
click at [1105, 701] on input "checkbox" at bounding box center [1104, 701] width 31 height 31
checkbox input "true"
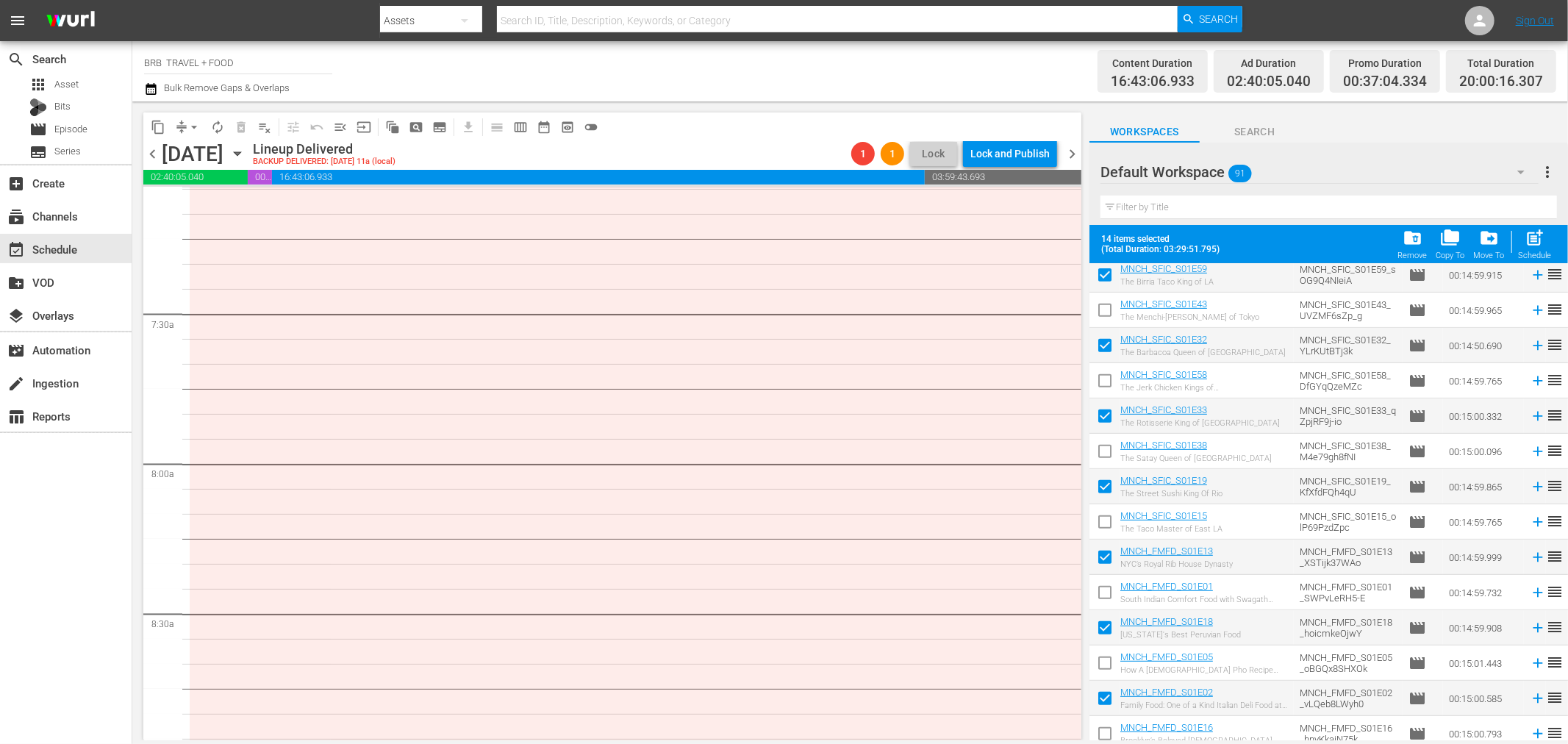
scroll to position [650, 0]
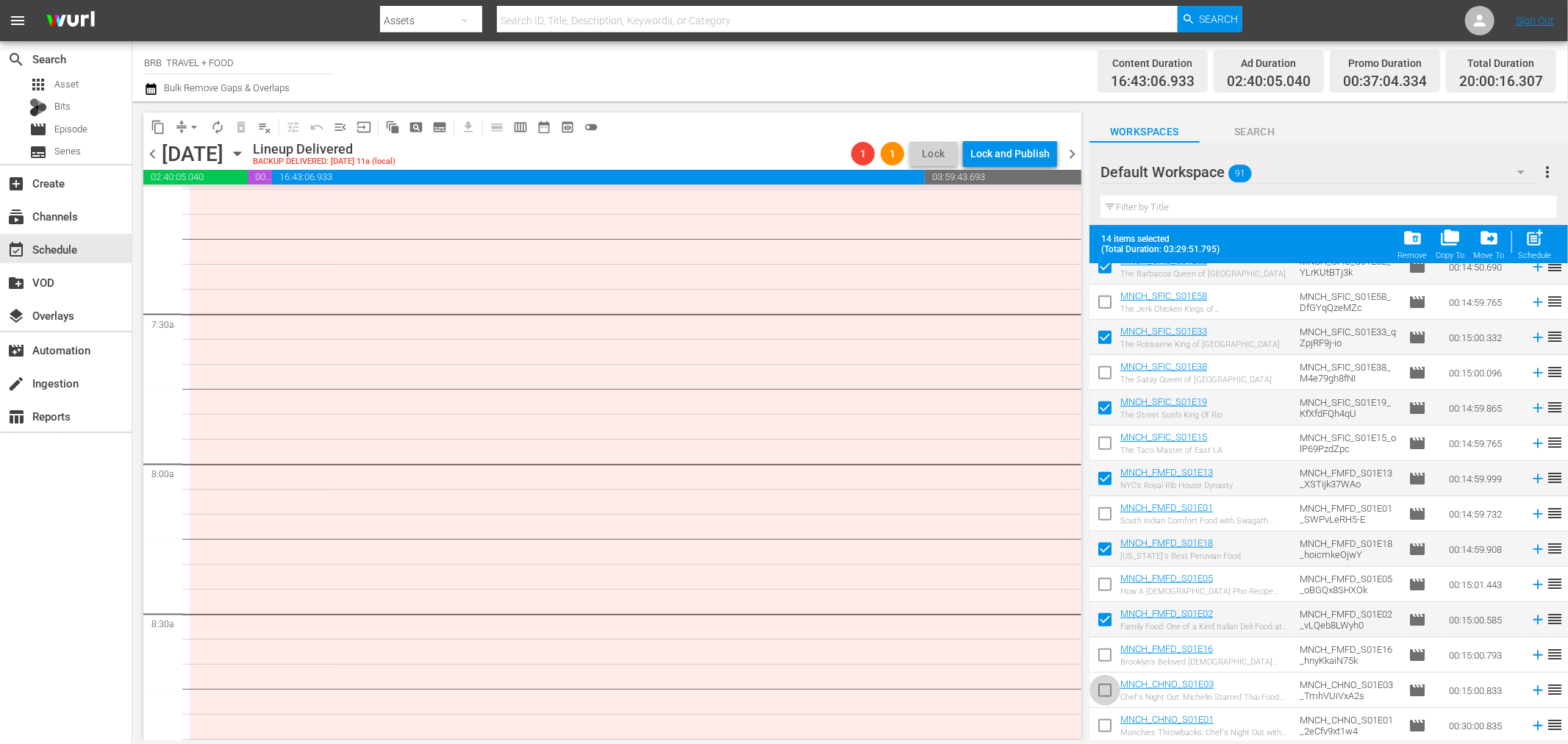
click at [1108, 693] on input "checkbox" at bounding box center [1104, 693] width 31 height 31
checkbox input "true"
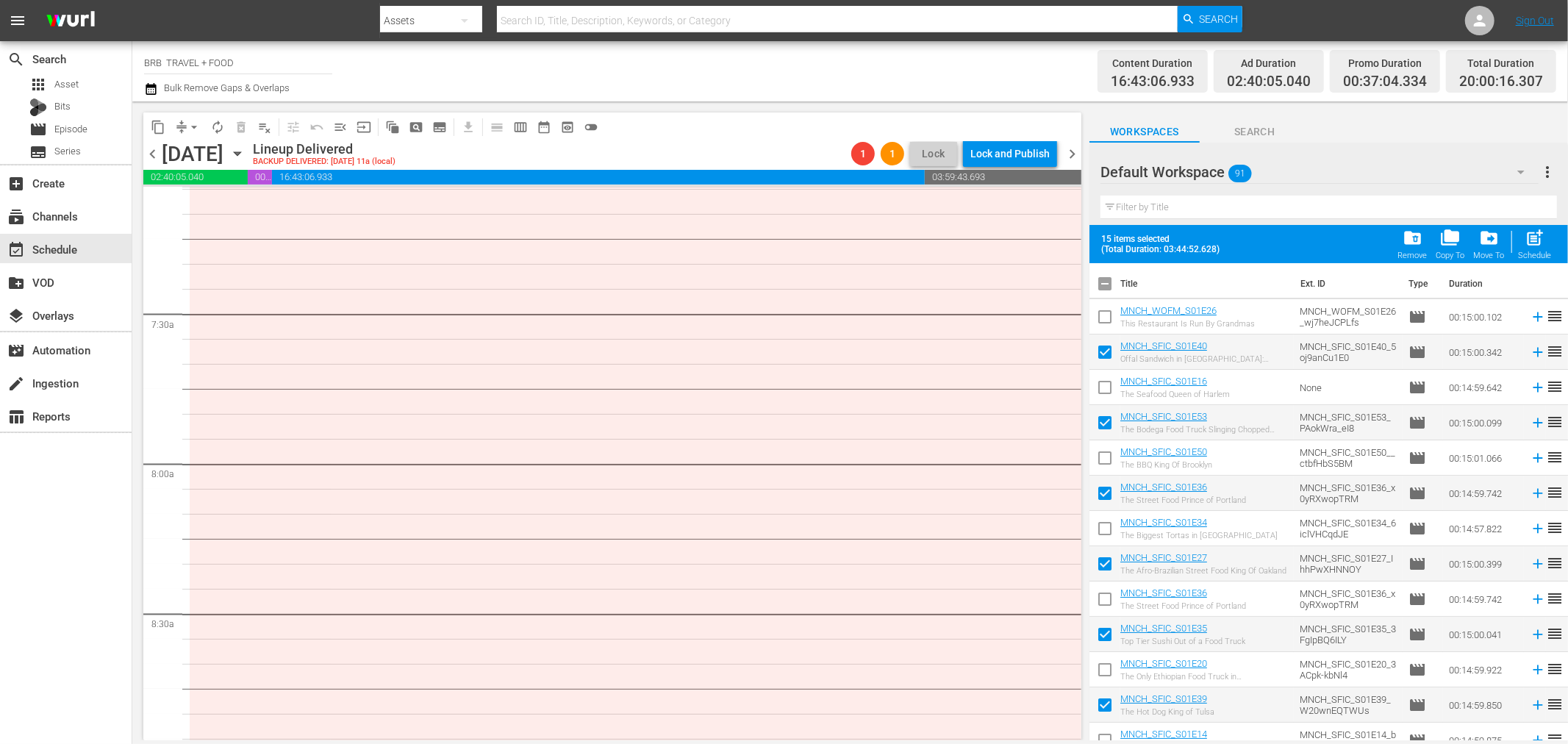
click at [1111, 315] on input "checkbox" at bounding box center [1104, 319] width 31 height 31
checkbox input "true"
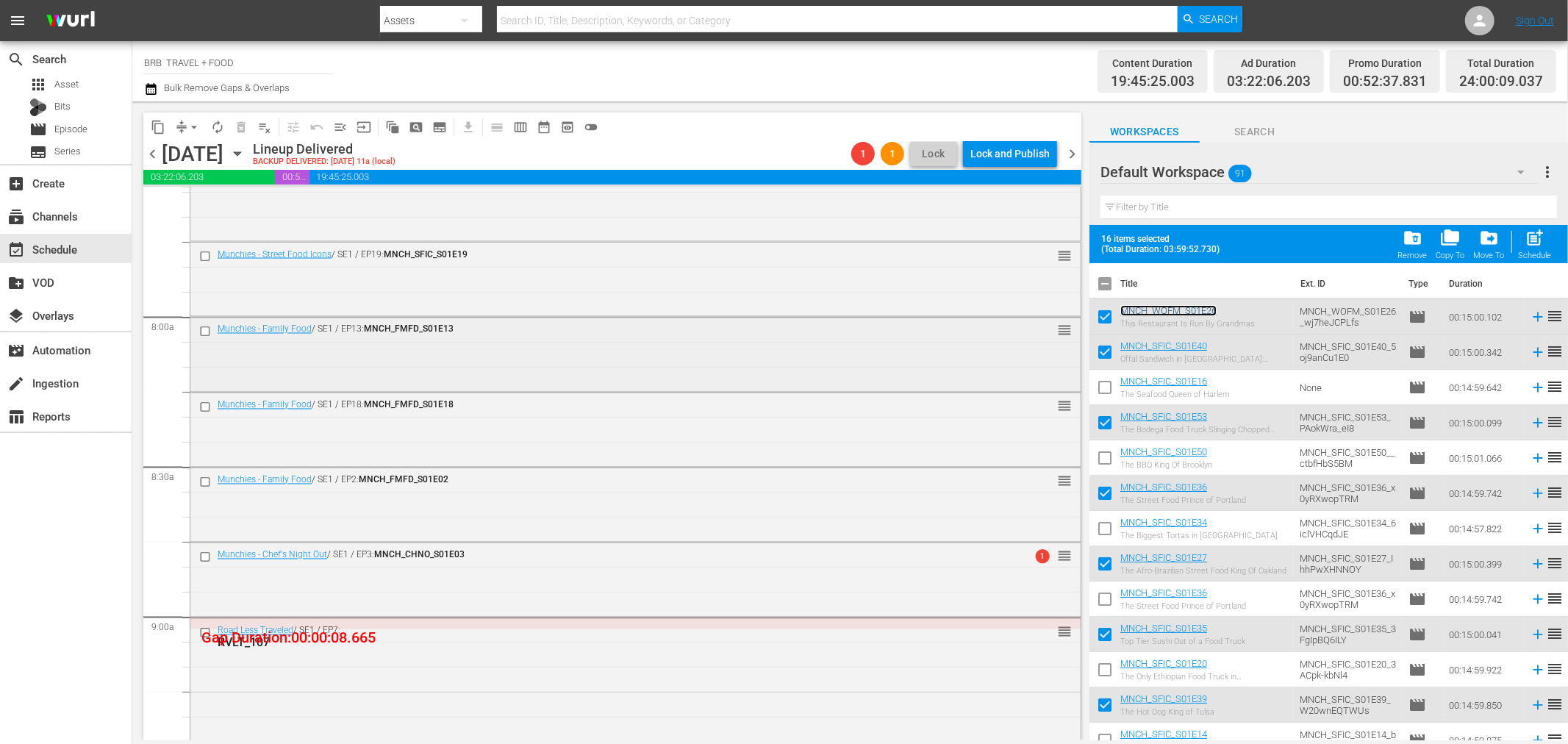
scroll to position [2288, 0]
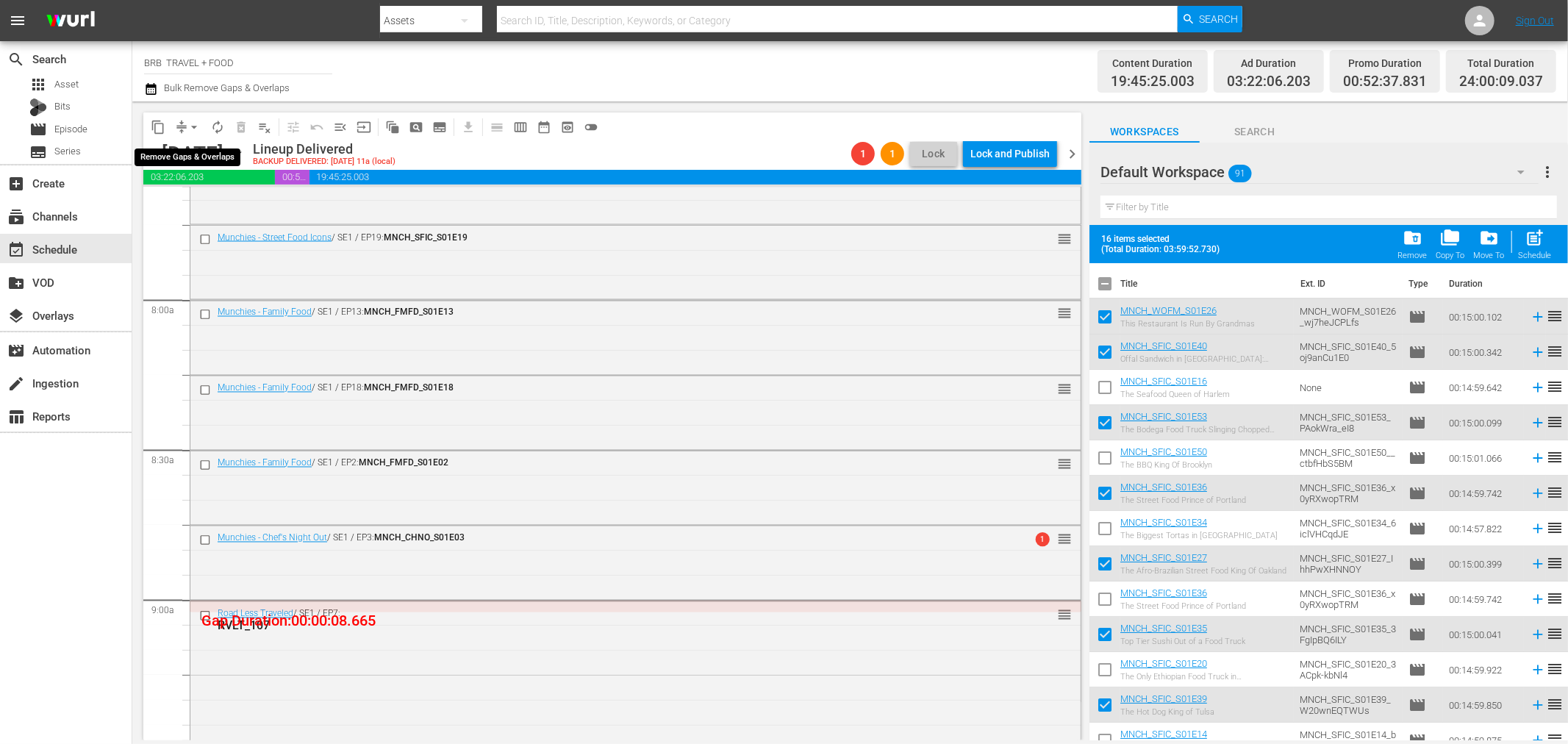
click at [192, 121] on span "arrow_drop_down" at bounding box center [194, 127] width 14 height 14
click at [225, 163] on li "Align to Midnight" at bounding box center [194, 156] width 154 height 24
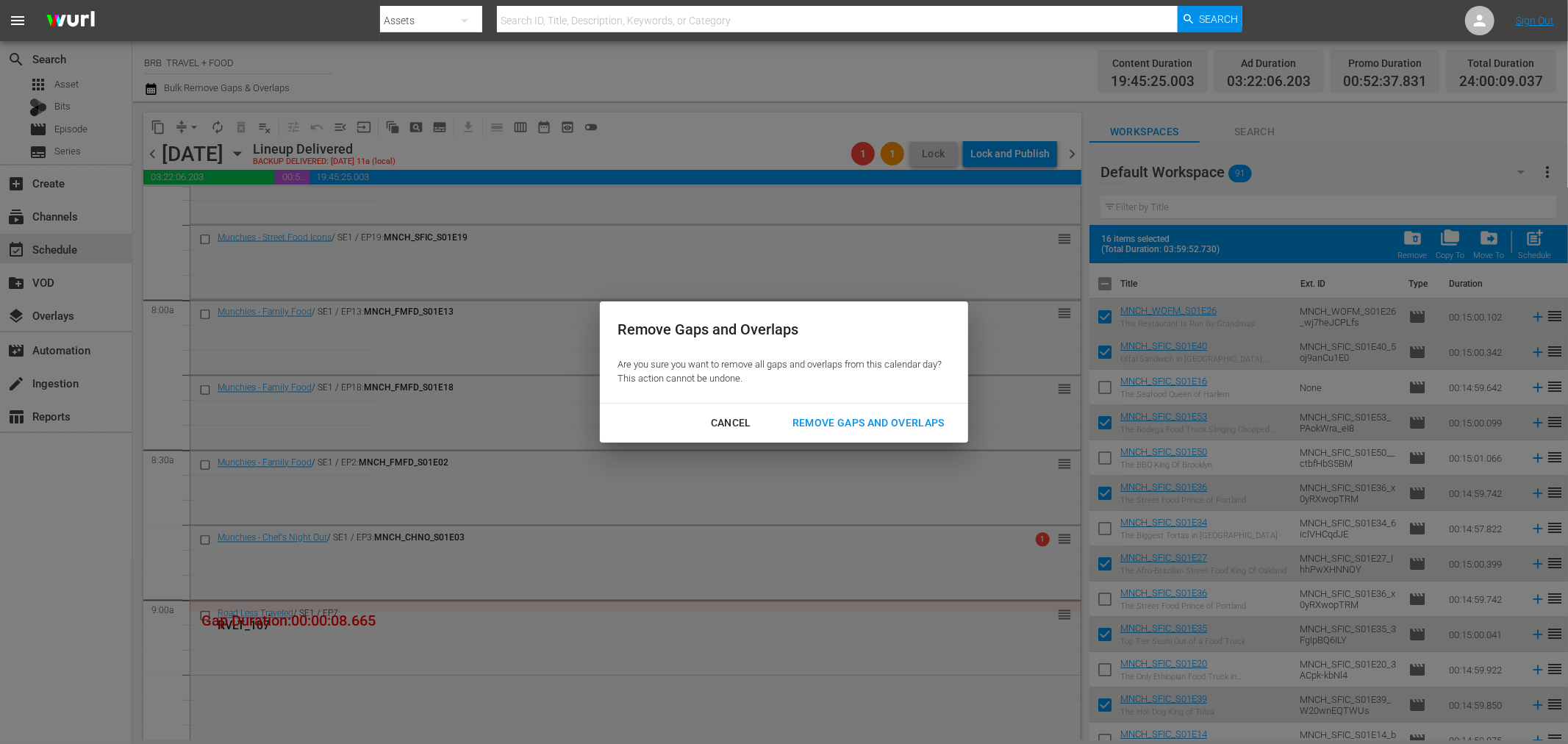
click at [867, 414] on div "Remove Gaps and Overlaps" at bounding box center [868, 423] width 176 height 18
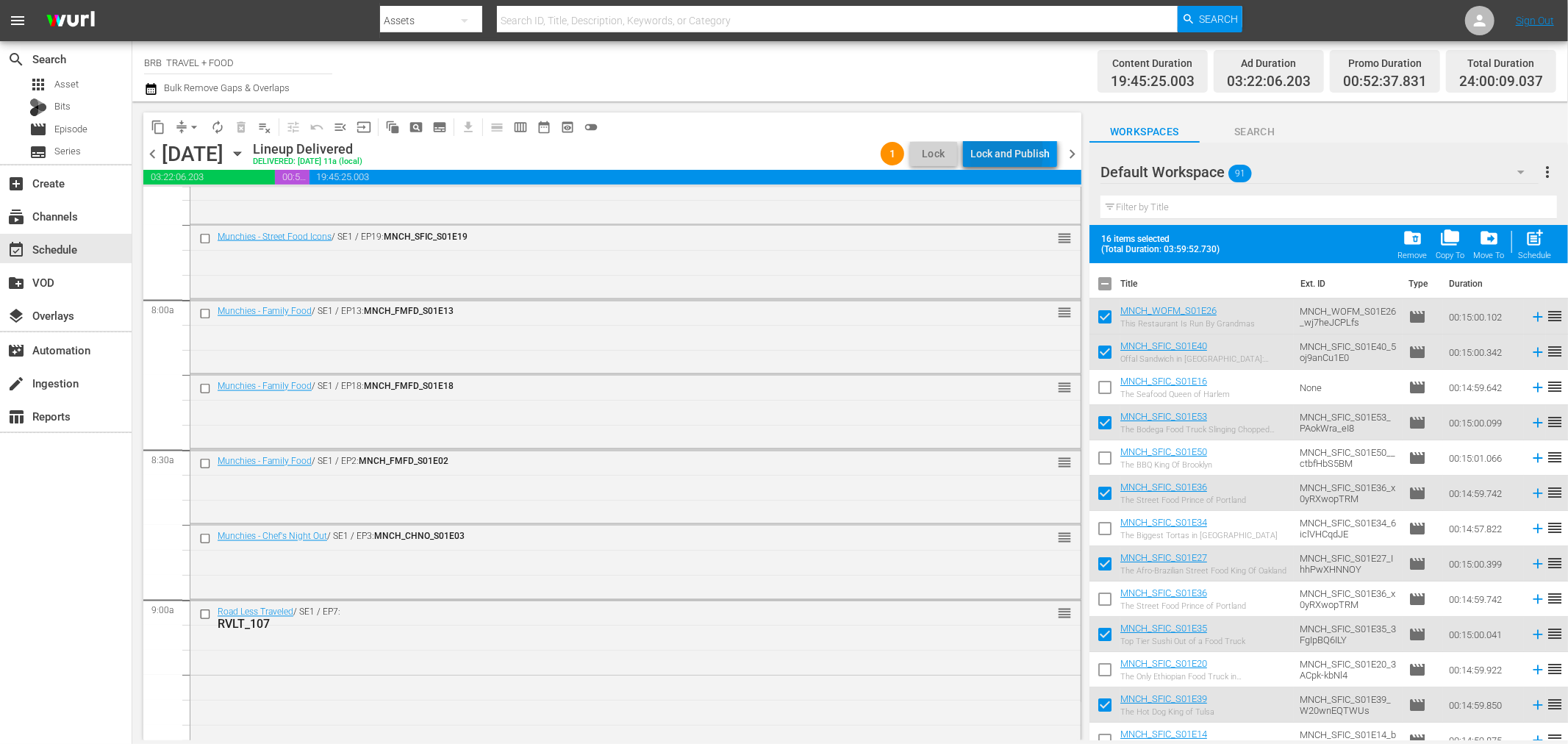
click at [978, 152] on div "Lock and Publish" at bounding box center [1009, 153] width 79 height 26
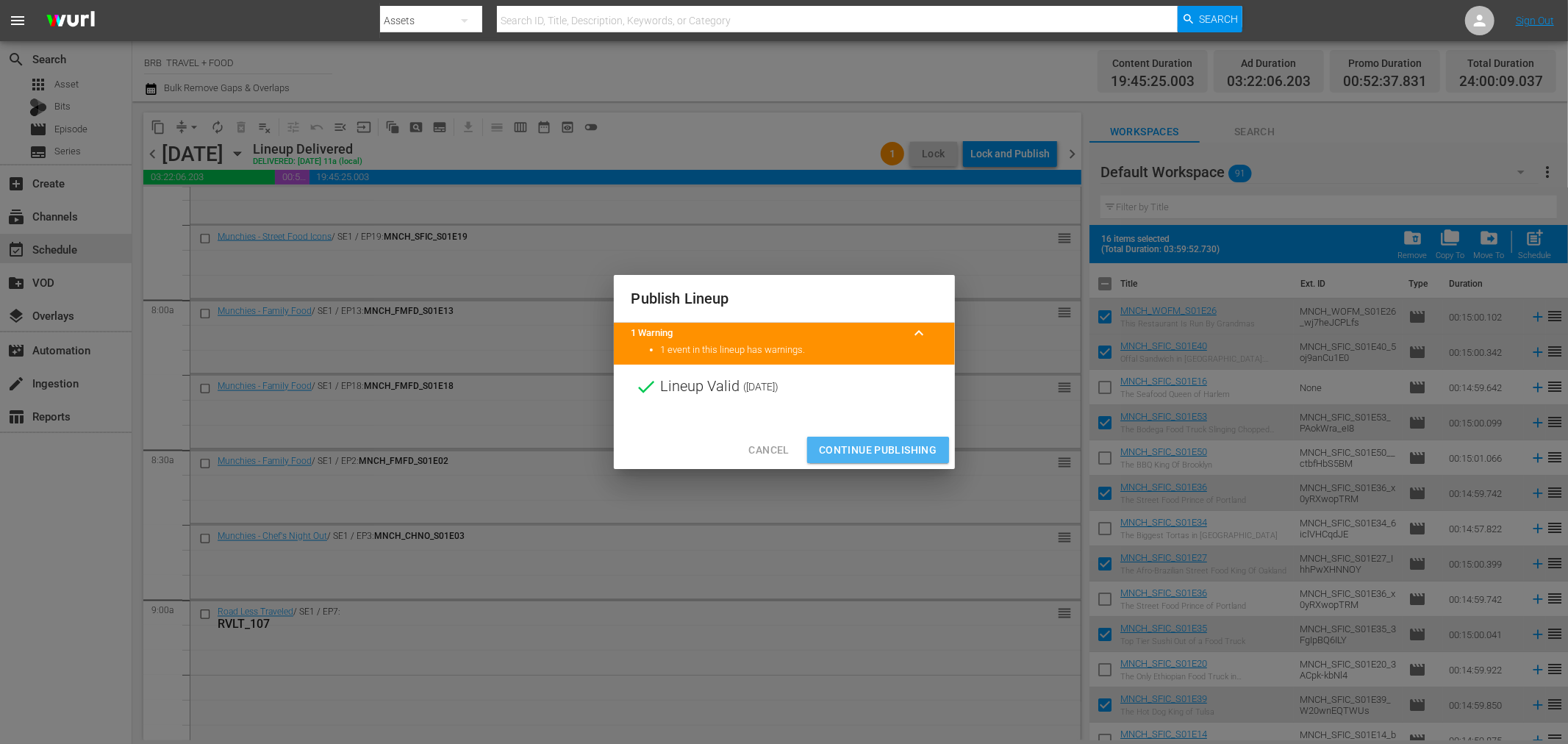
click at [850, 453] on span "Continue Publishing" at bounding box center [878, 450] width 118 height 18
